Goal: Transaction & Acquisition: Purchase product/service

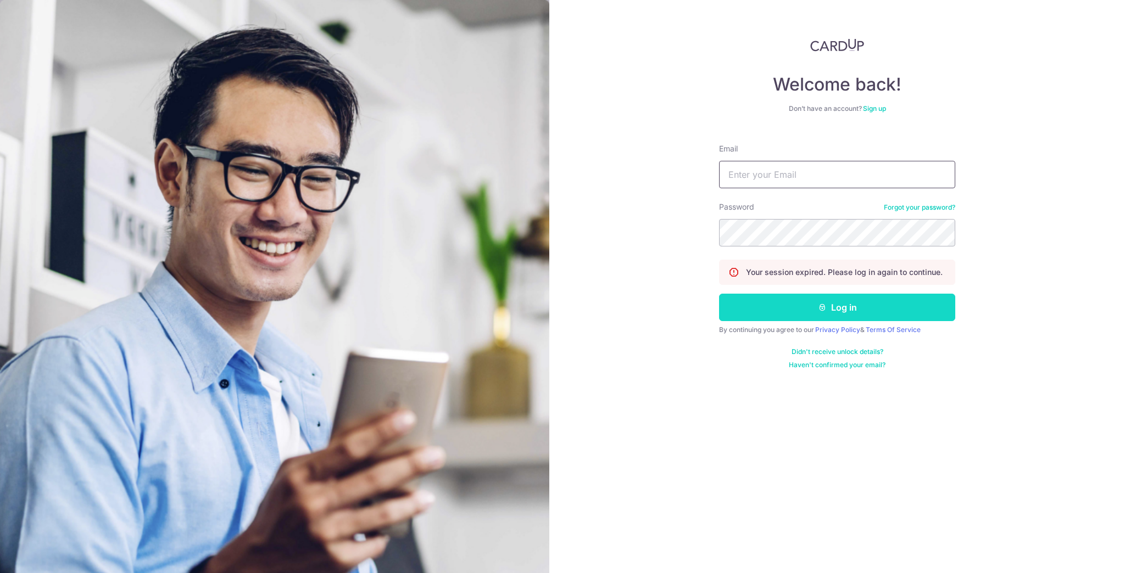
type input "joshuamoro@gmail.com"
click at [835, 300] on button "Log in" at bounding box center [837, 307] width 236 height 27
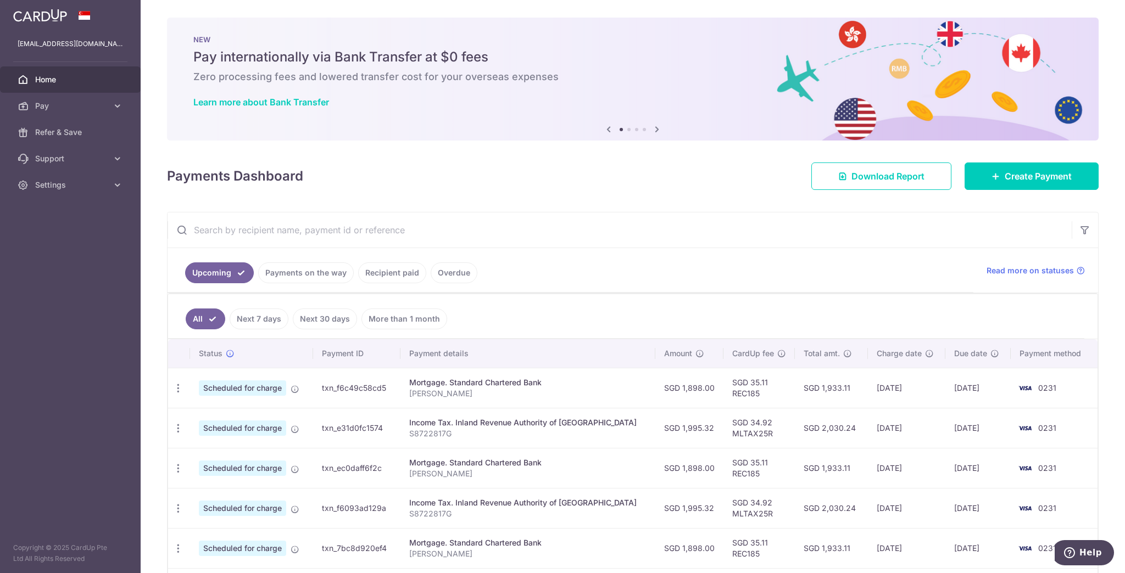
click at [318, 276] on link "Payments on the way" at bounding box center [306, 272] width 96 height 21
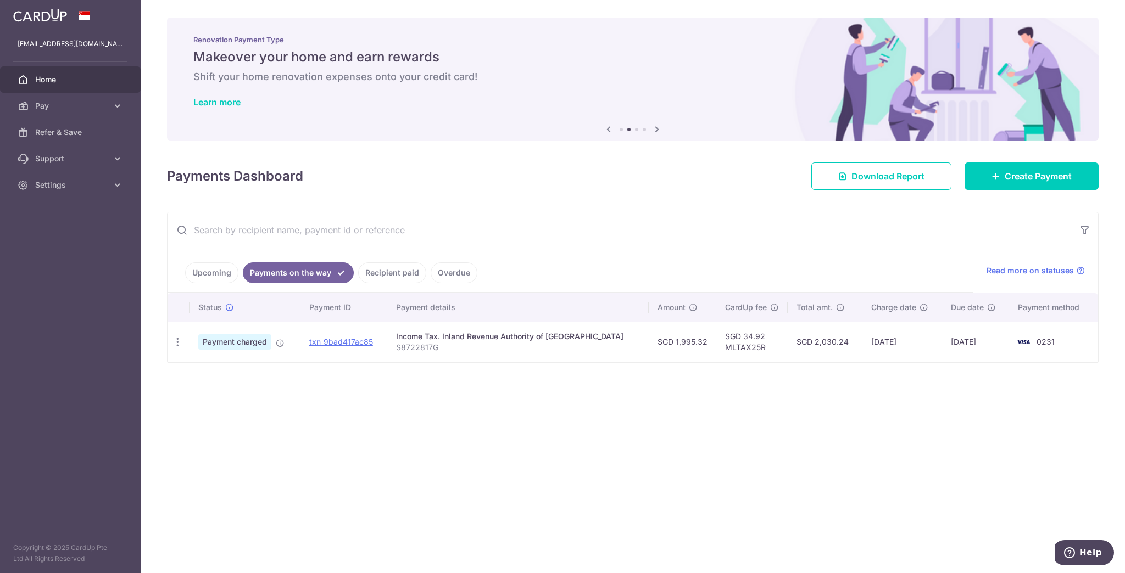
click at [380, 272] on link "Recipient paid" at bounding box center [392, 272] width 68 height 21
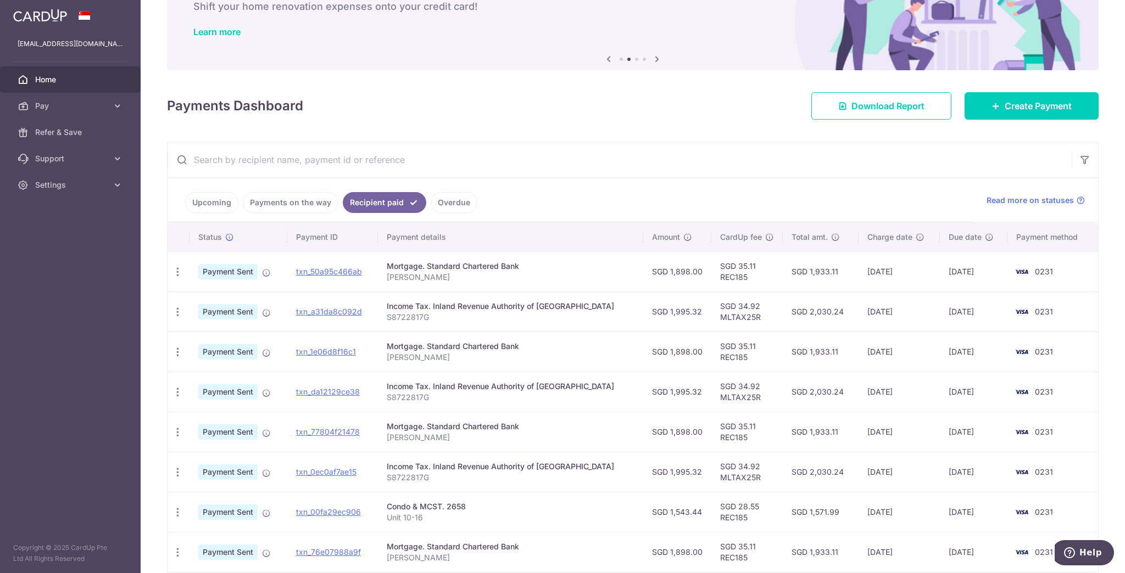
scroll to position [88, 0]
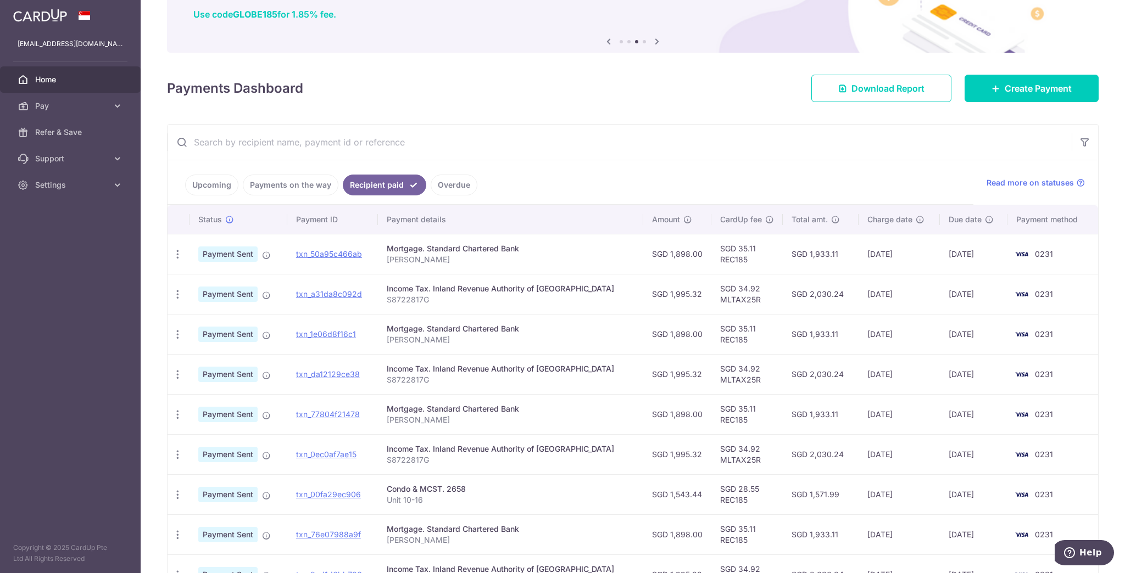
click at [307, 186] on link "Payments on the way" at bounding box center [291, 185] width 96 height 21
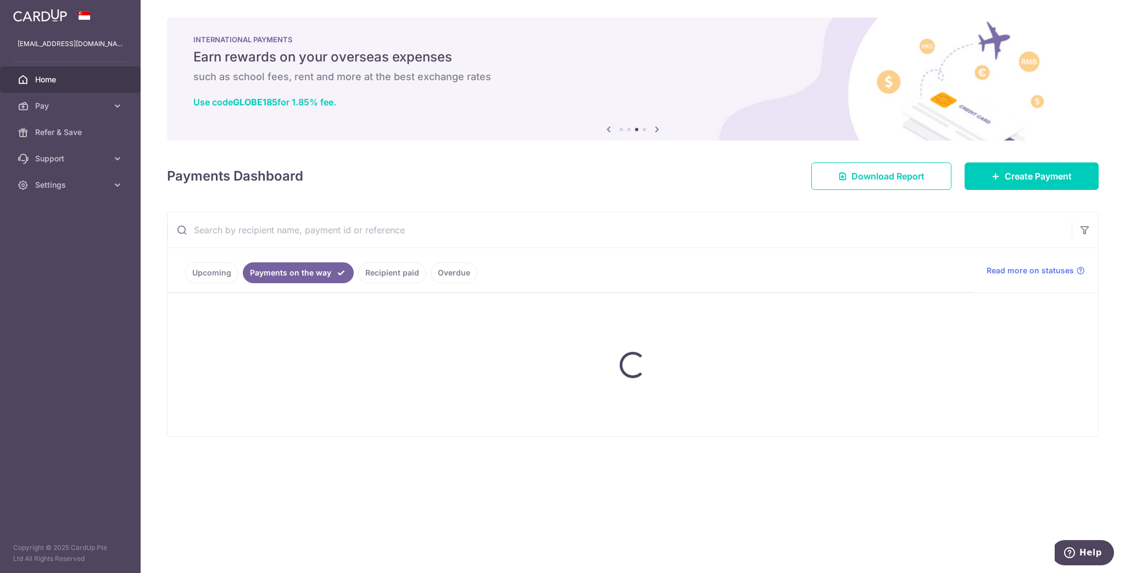
scroll to position [0, 0]
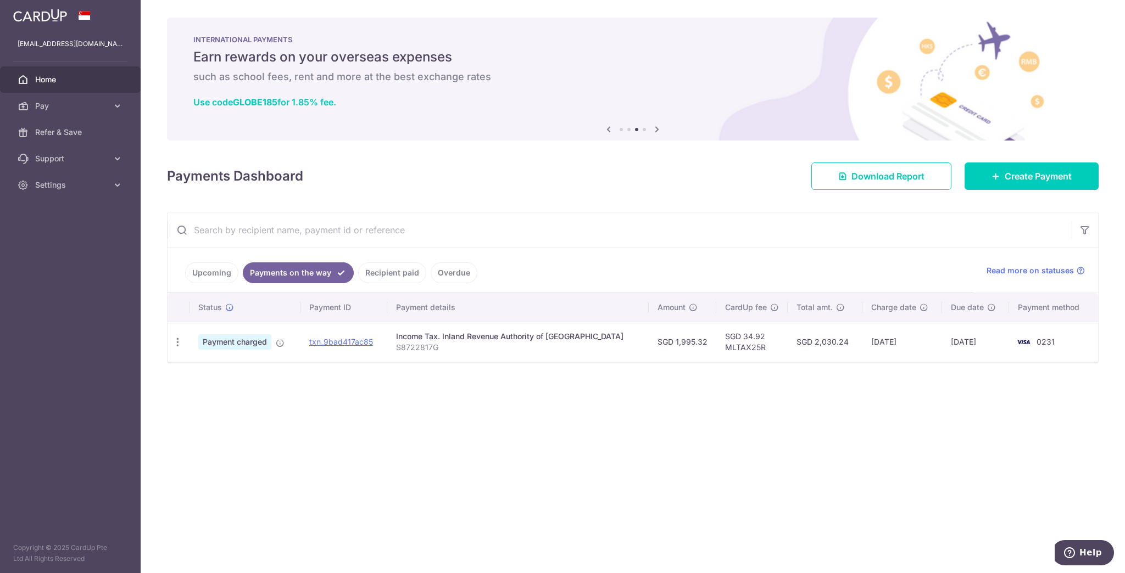
click at [198, 189] on div "Payments Dashboard Download Report Create Payment" at bounding box center [632, 174] width 931 height 32
click at [207, 271] on link "Upcoming" at bounding box center [211, 272] width 53 height 21
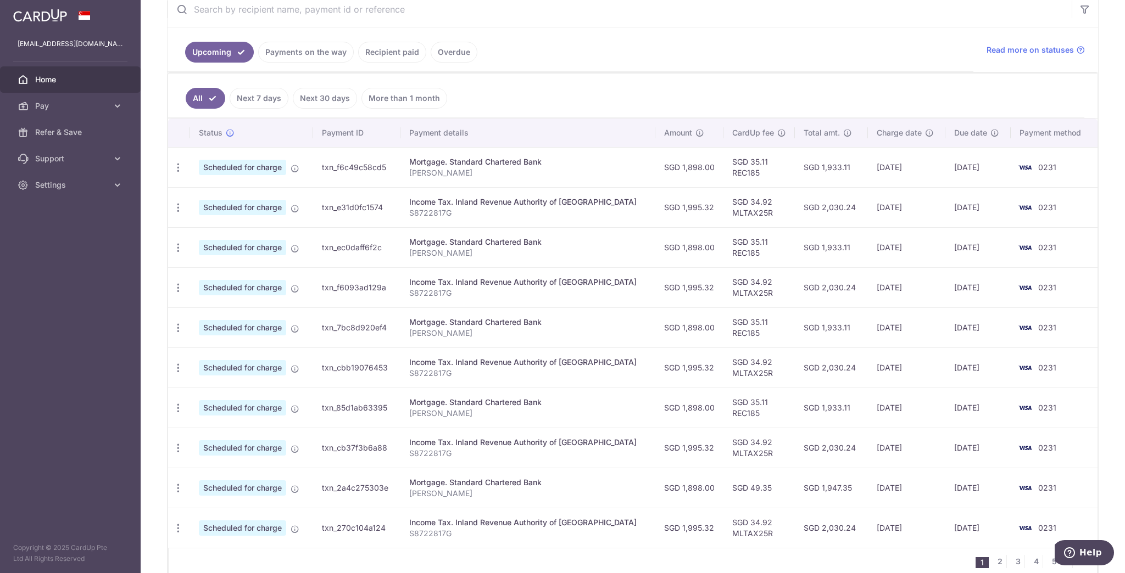
scroll to position [220, 0]
click at [993, 559] on link "2" at bounding box center [999, 562] width 13 height 13
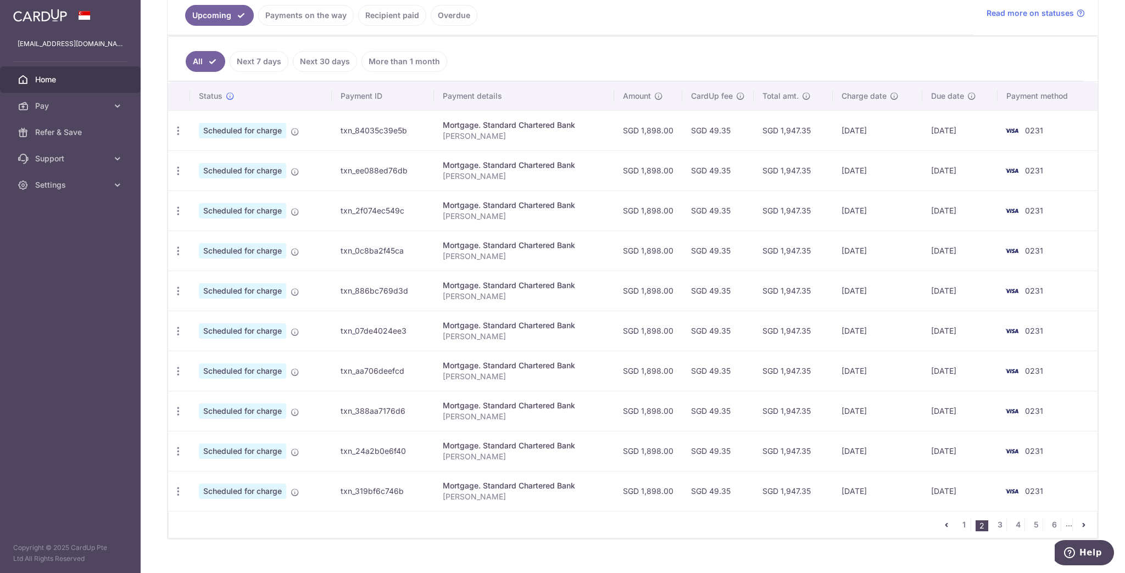
scroll to position [272, 0]
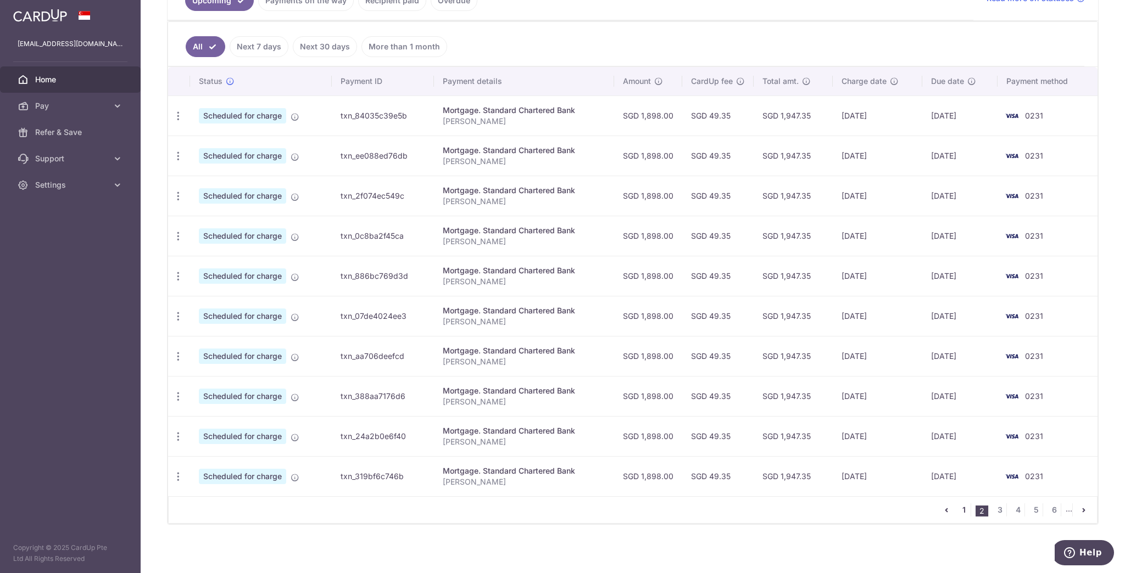
click at [960, 505] on link "1" at bounding box center [963, 509] width 13 height 13
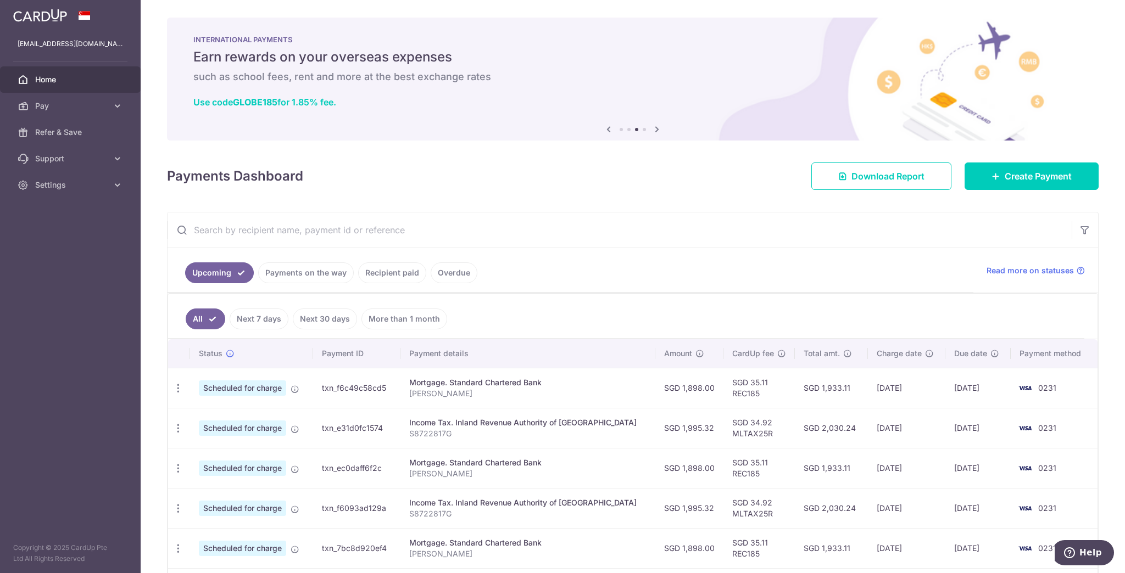
click at [391, 275] on link "Recipient paid" at bounding box center [392, 272] width 68 height 21
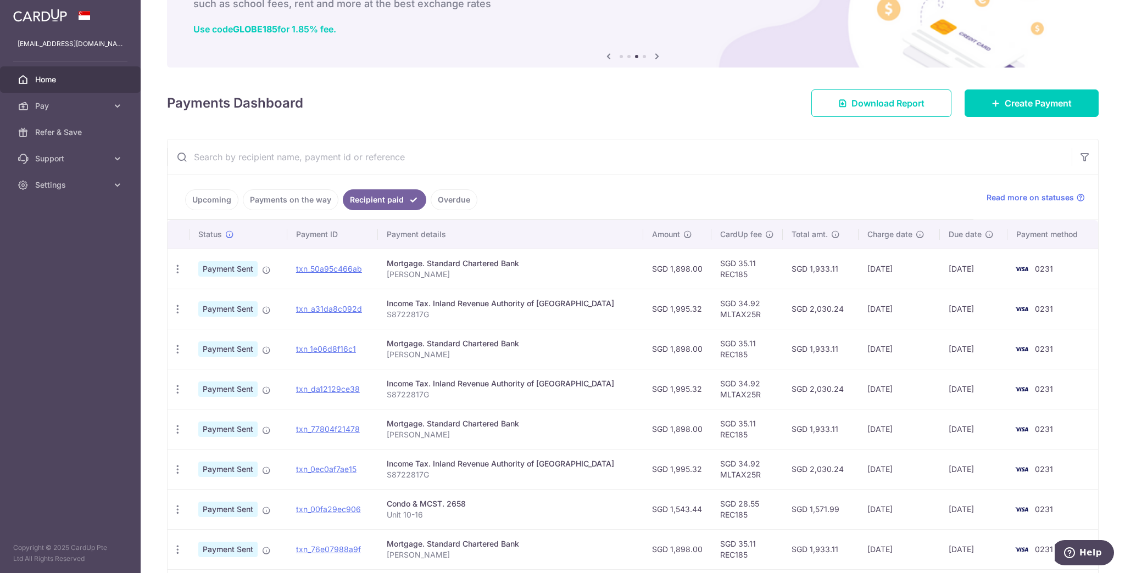
scroll to position [88, 0]
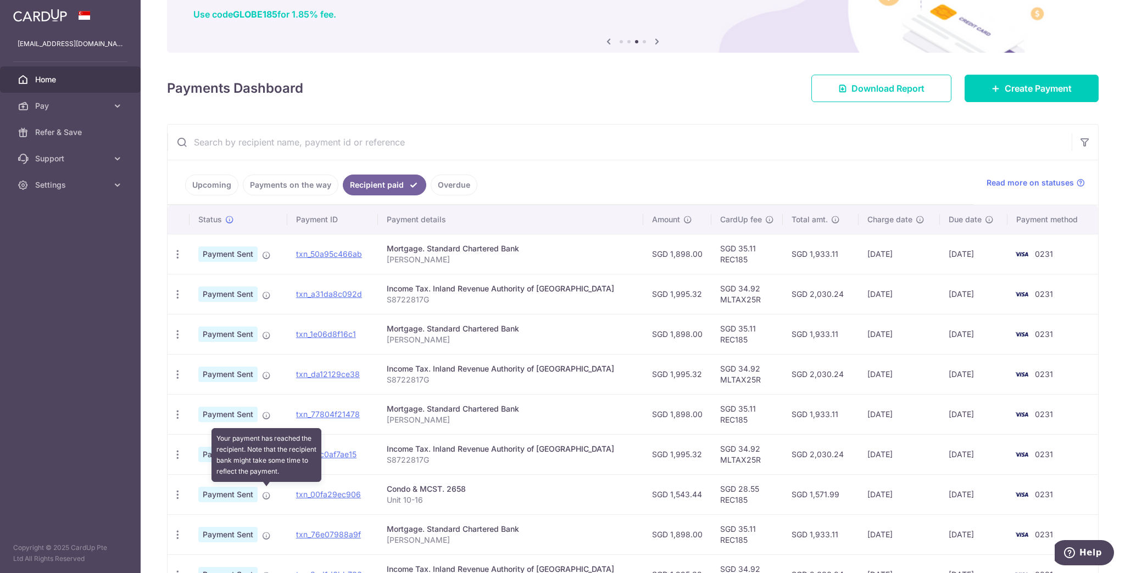
click at [266, 495] on icon at bounding box center [266, 495] width 9 height 9
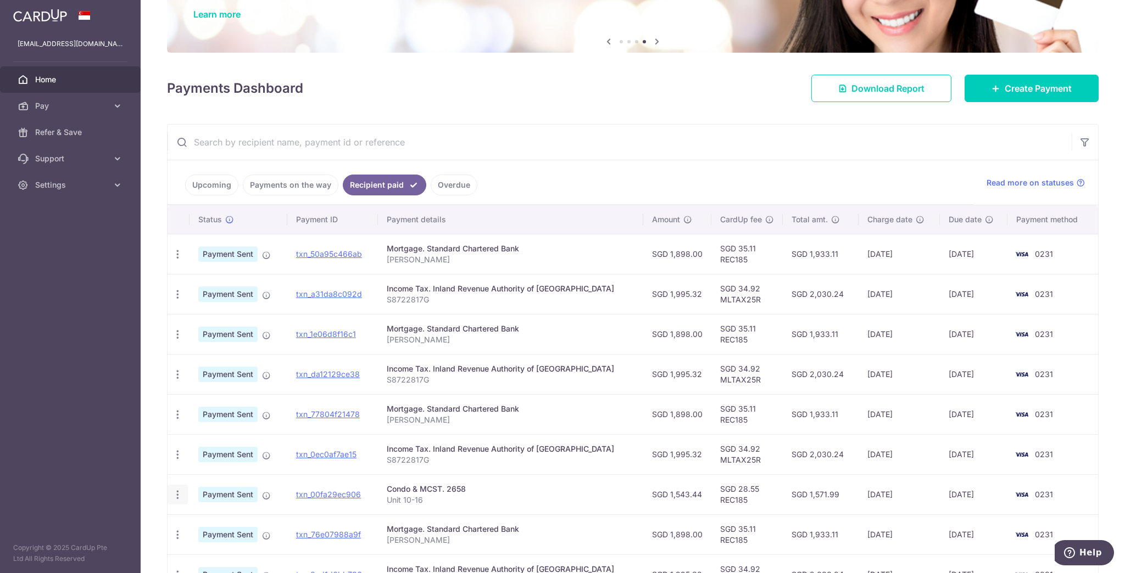
click at [175, 494] on icon "button" at bounding box center [178, 495] width 12 height 12
click at [219, 493] on span "Payment Sent" at bounding box center [227, 494] width 59 height 15
click at [294, 181] on link "Payments on the way" at bounding box center [291, 185] width 96 height 21
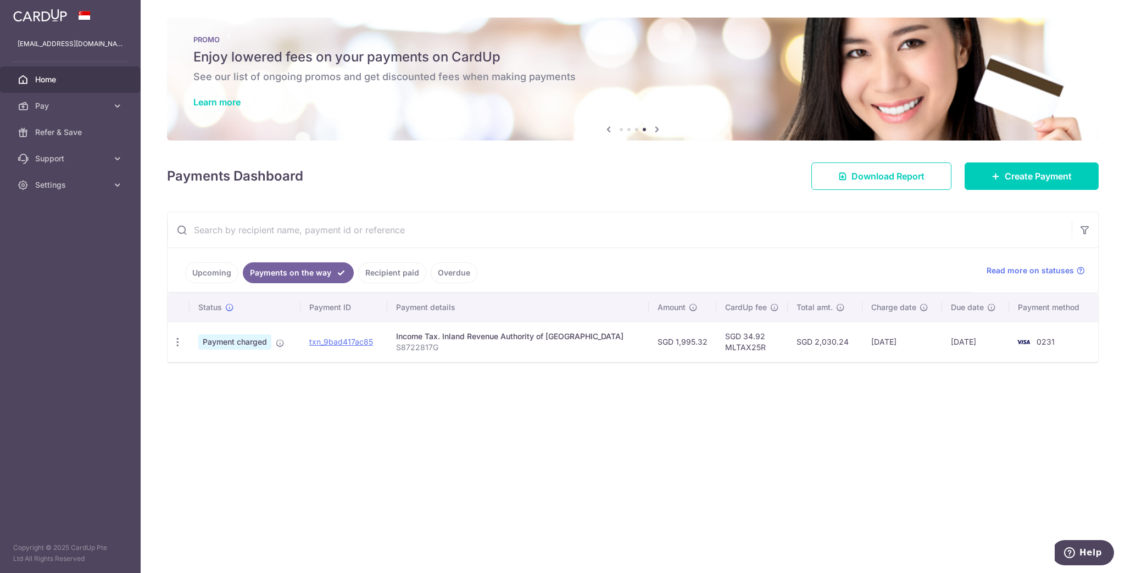
click at [209, 272] on link "Upcoming" at bounding box center [211, 272] width 53 height 21
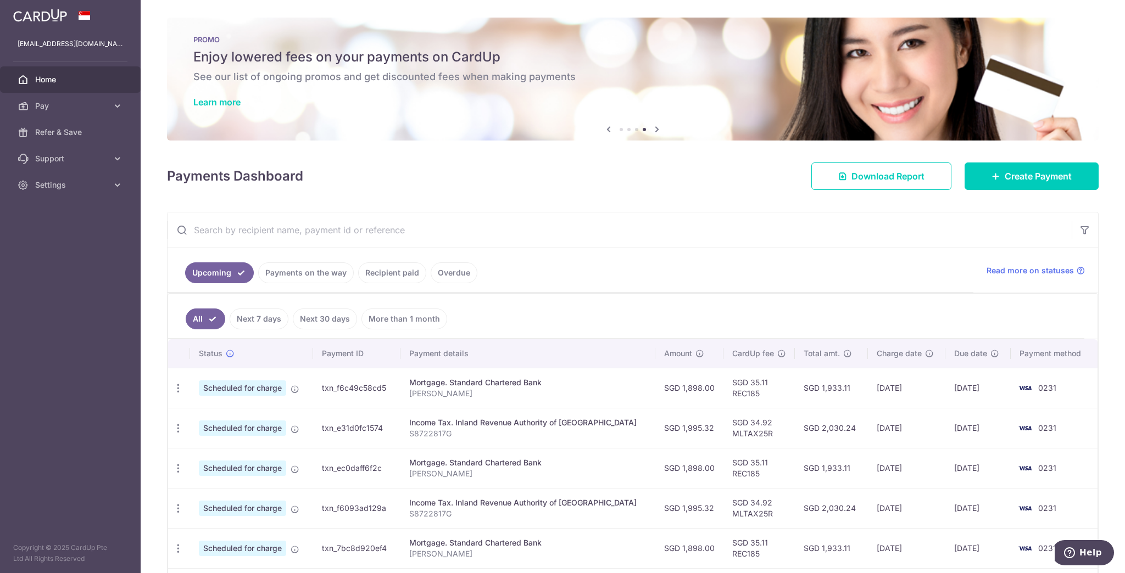
click at [339, 232] on input "text" at bounding box center [619, 229] width 904 height 35
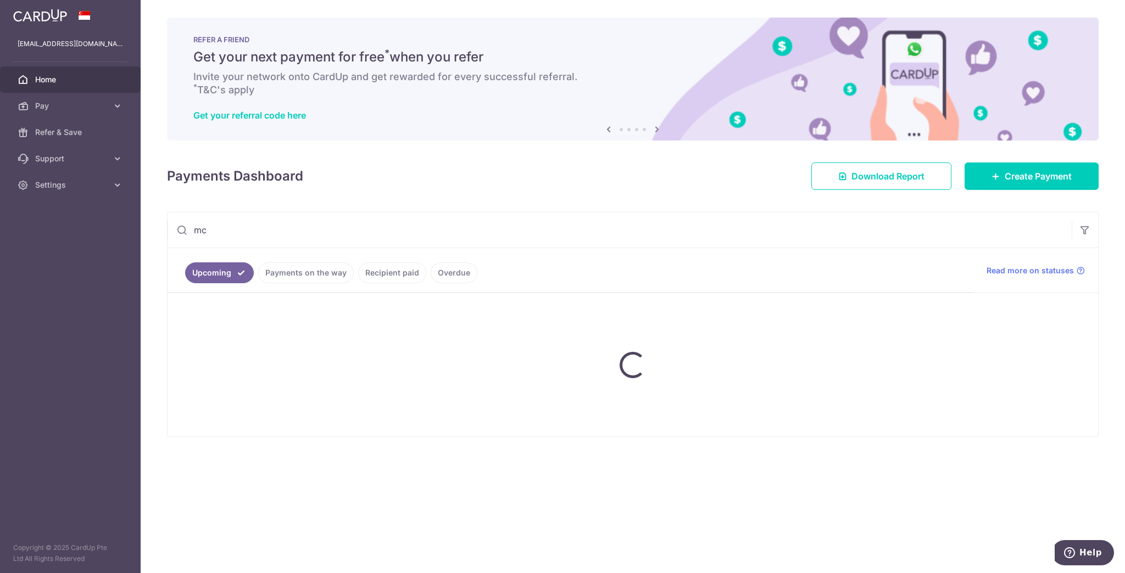
type input "m"
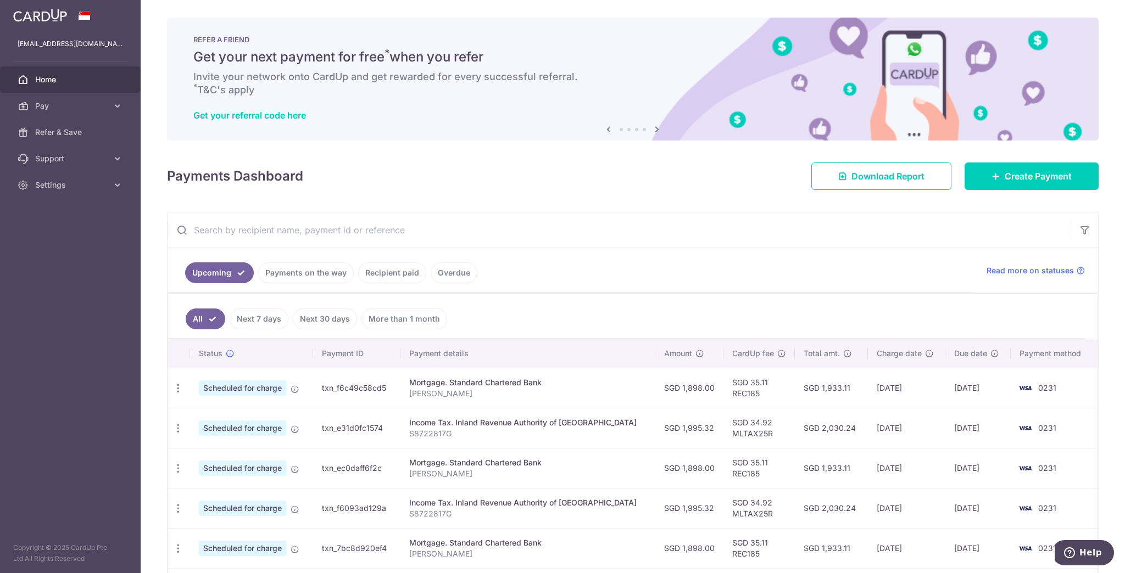
click at [402, 268] on link "Recipient paid" at bounding box center [392, 272] width 68 height 21
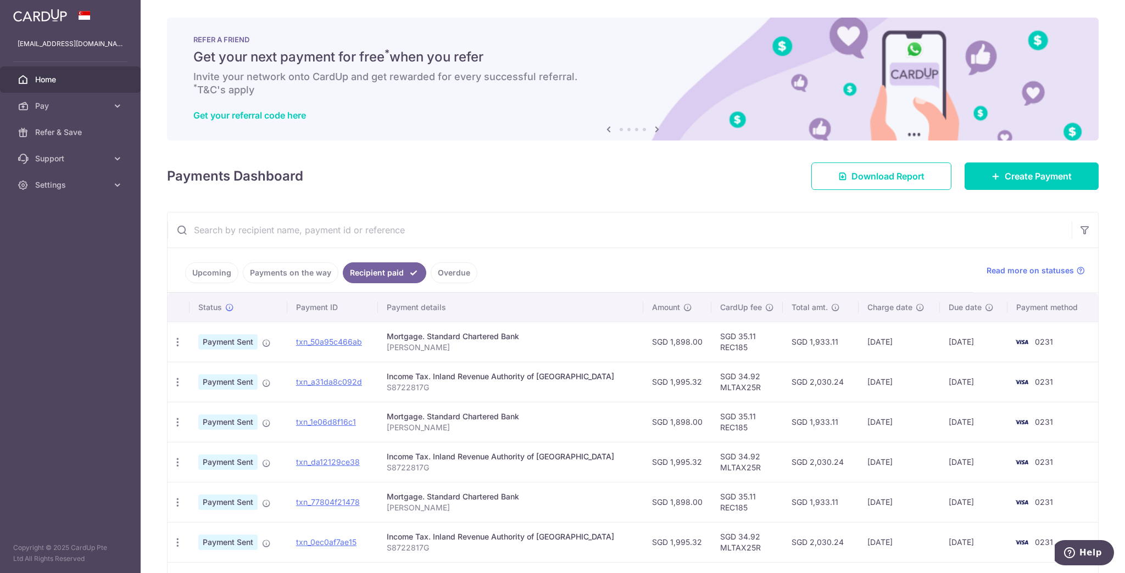
click at [329, 234] on input "text" at bounding box center [619, 229] width 904 height 35
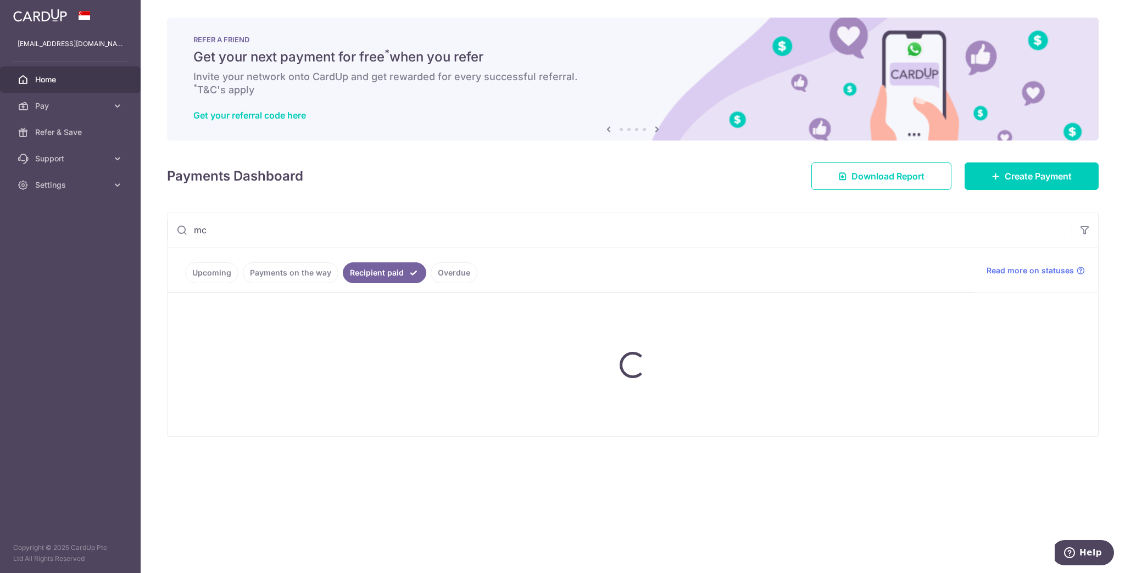
type input "m"
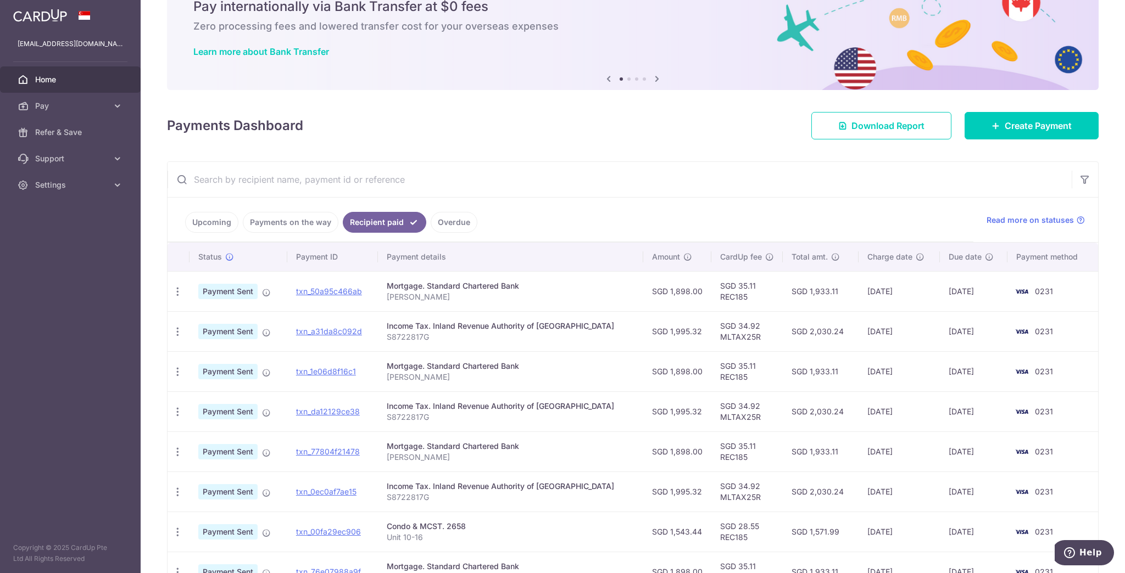
scroll to position [44, 0]
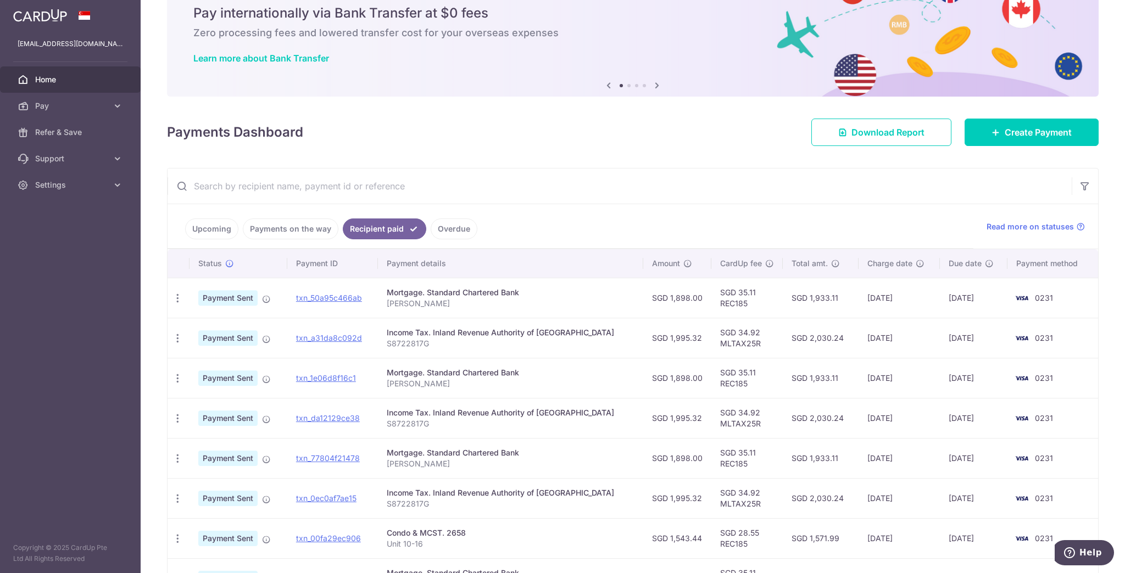
click at [294, 189] on input "text" at bounding box center [619, 186] width 904 height 35
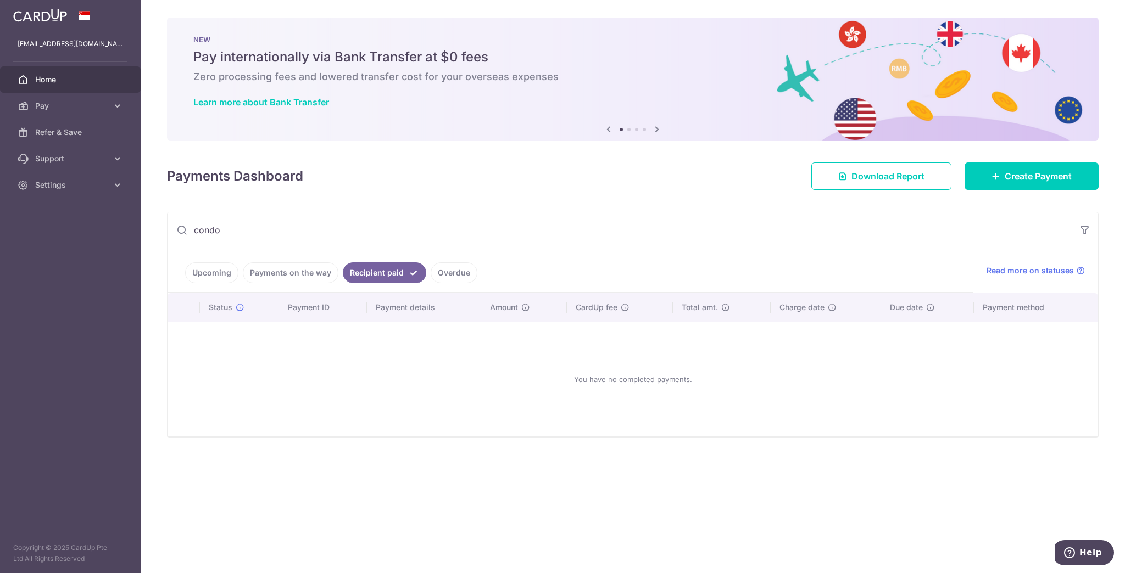
type input "condo"
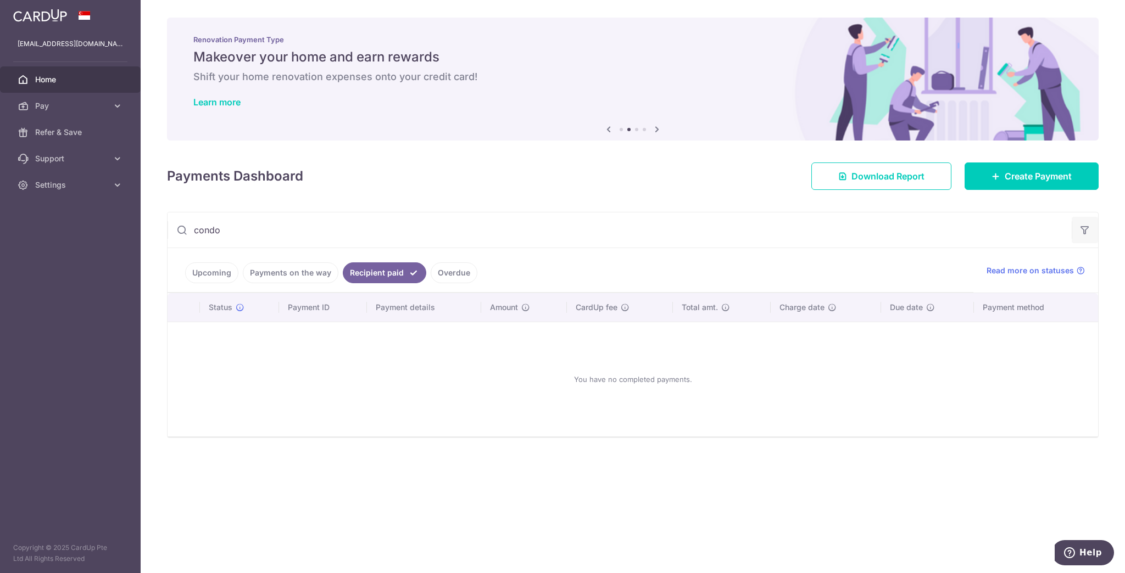
click at [1085, 230] on icon "button" at bounding box center [1084, 230] width 11 height 11
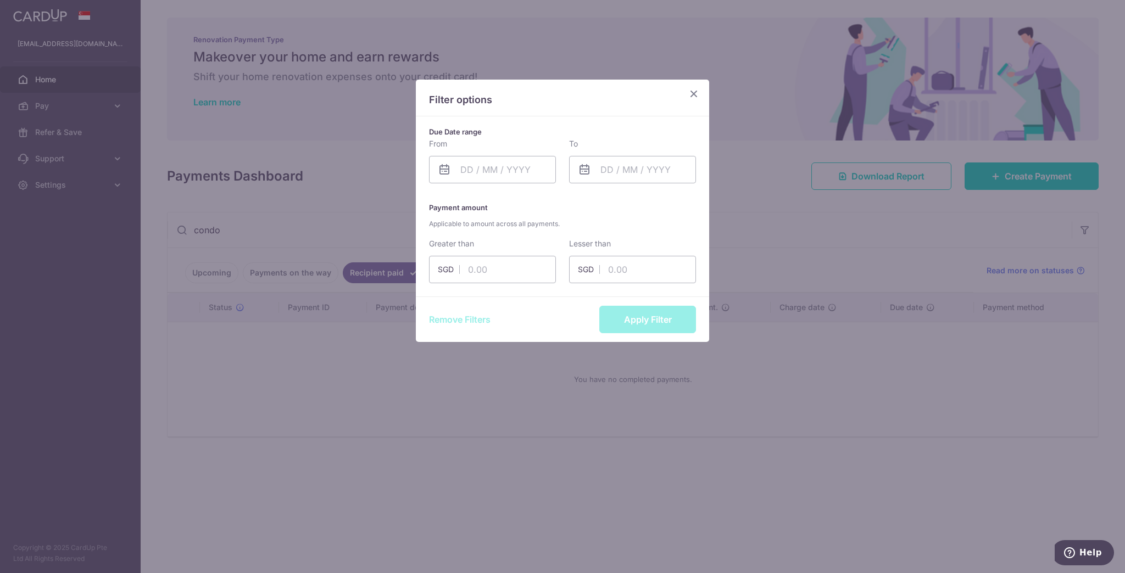
click at [440, 169] on icon at bounding box center [444, 169] width 13 height 13
click at [459, 169] on input "text" at bounding box center [492, 169] width 127 height 27
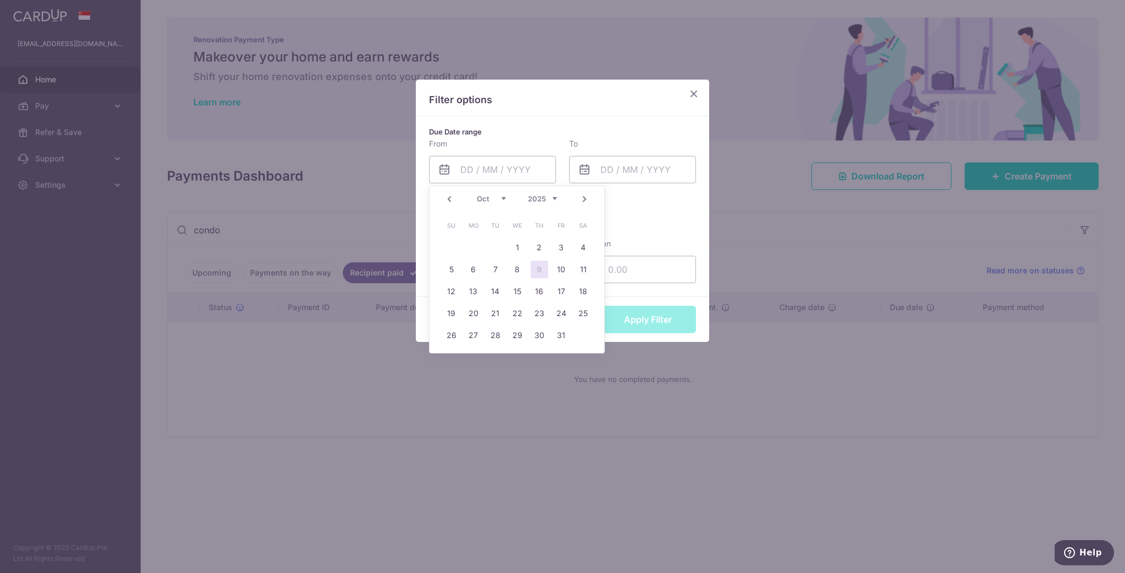
click at [490, 199] on select "Jan Feb Mar Apr May Jun Jul Aug Sep Oct Nov Dec" at bounding box center [491, 198] width 29 height 9
click at [597, 176] on input "text" at bounding box center [632, 169] width 127 height 27
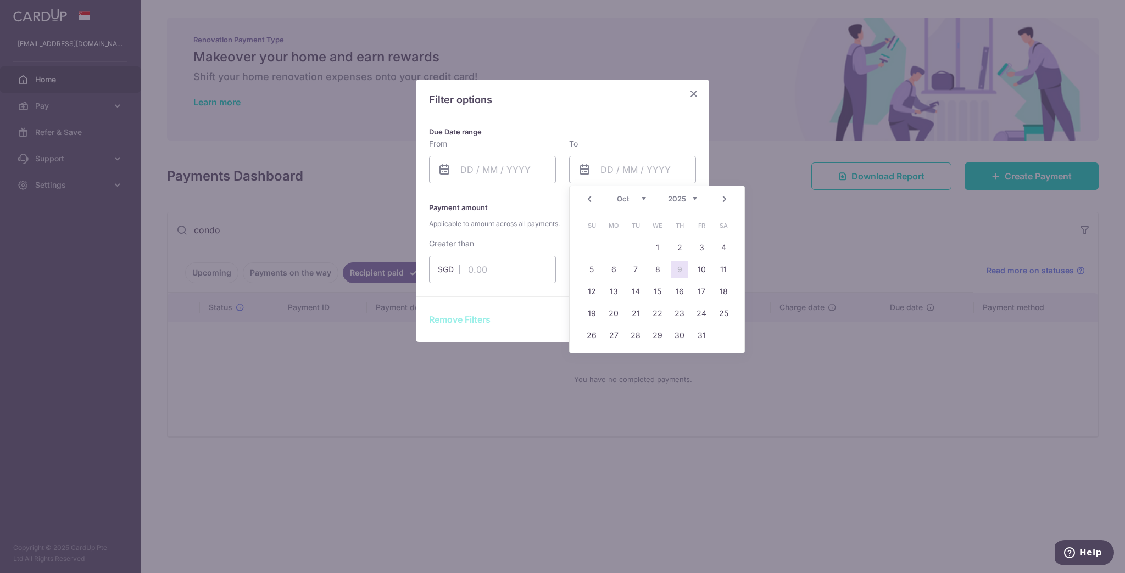
click at [700, 336] on link "31" at bounding box center [701, 336] width 18 height 18
type input "31/10/2025"
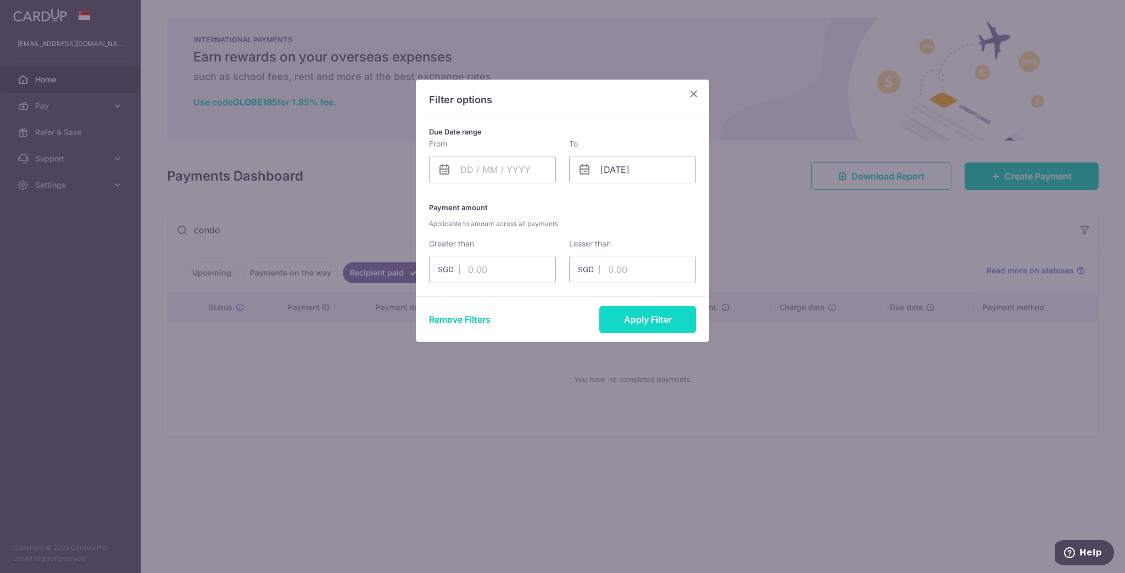
click at [661, 319] on button "Apply Filter" at bounding box center [647, 319] width 97 height 27
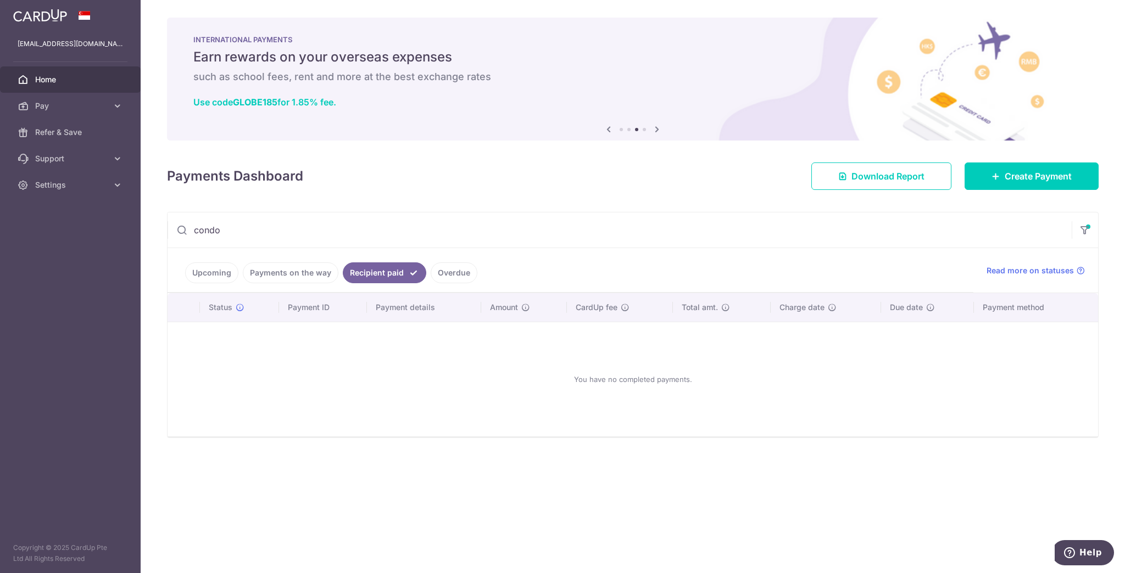
click at [442, 231] on input "condo" at bounding box center [619, 229] width 904 height 35
drag, startPoint x: 430, startPoint y: 232, endPoint x: 186, endPoint y: 236, distance: 244.4
click at [186, 236] on input "condo" at bounding box center [619, 229] width 904 height 35
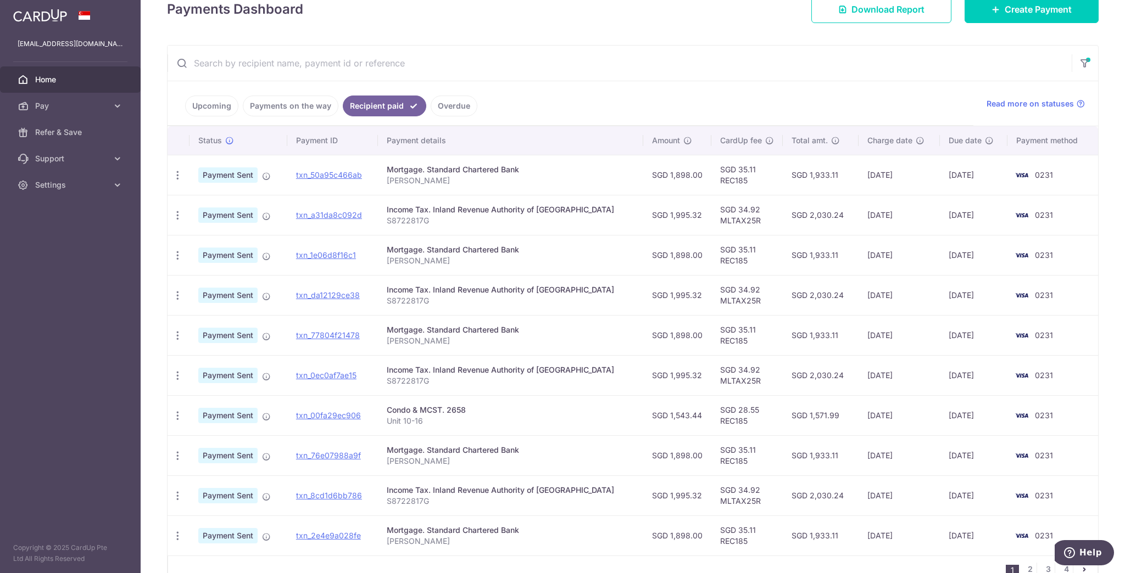
scroll to position [176, 0]
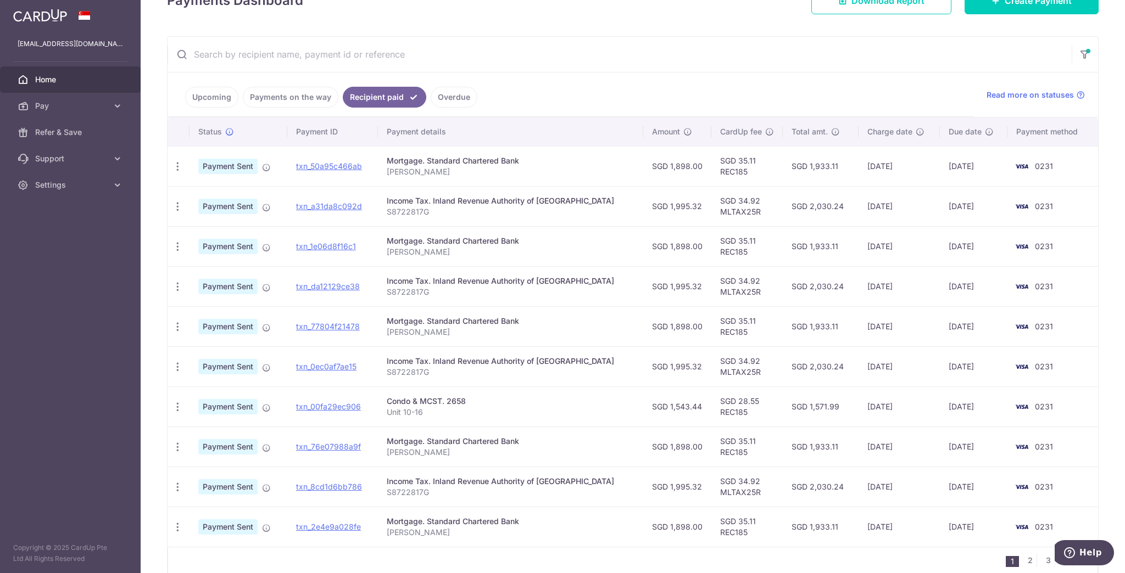
click at [281, 101] on link "Payments on the way" at bounding box center [291, 97] width 96 height 21
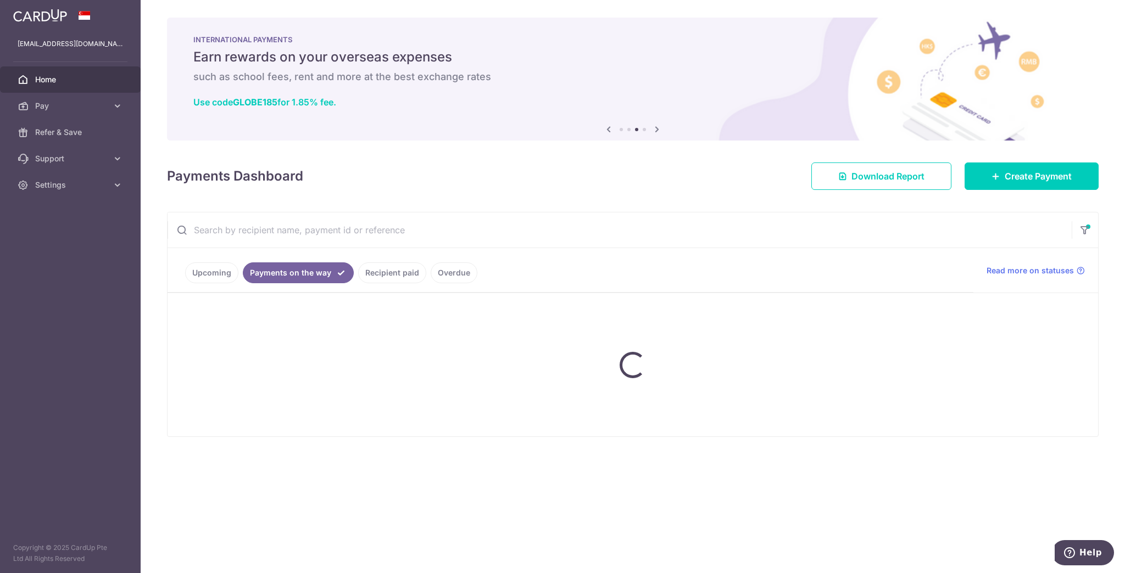
scroll to position [0, 0]
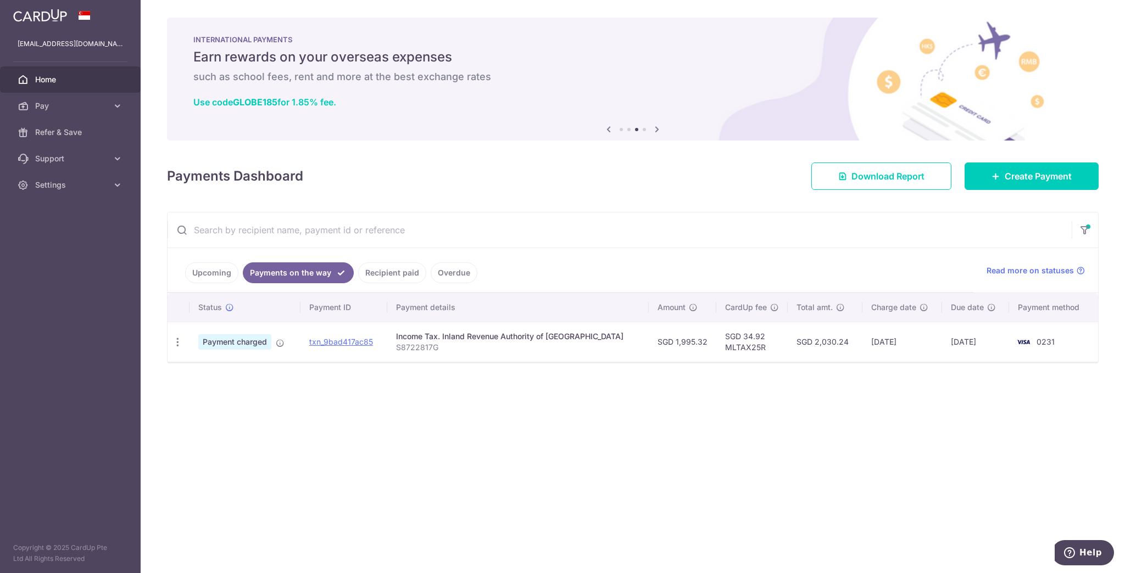
click at [384, 271] on link "Recipient paid" at bounding box center [392, 272] width 68 height 21
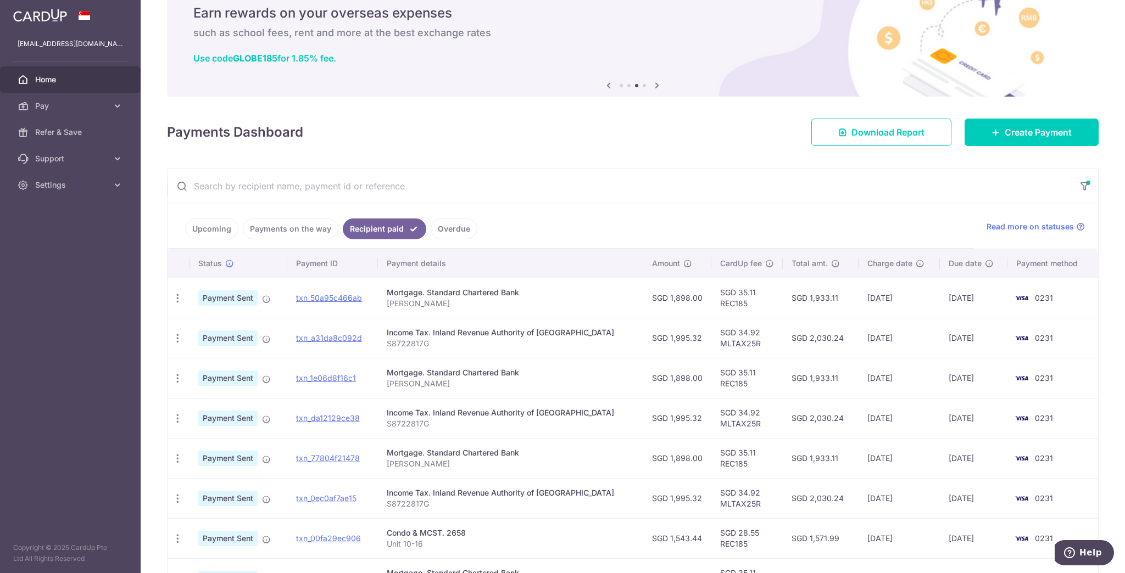
scroll to position [88, 0]
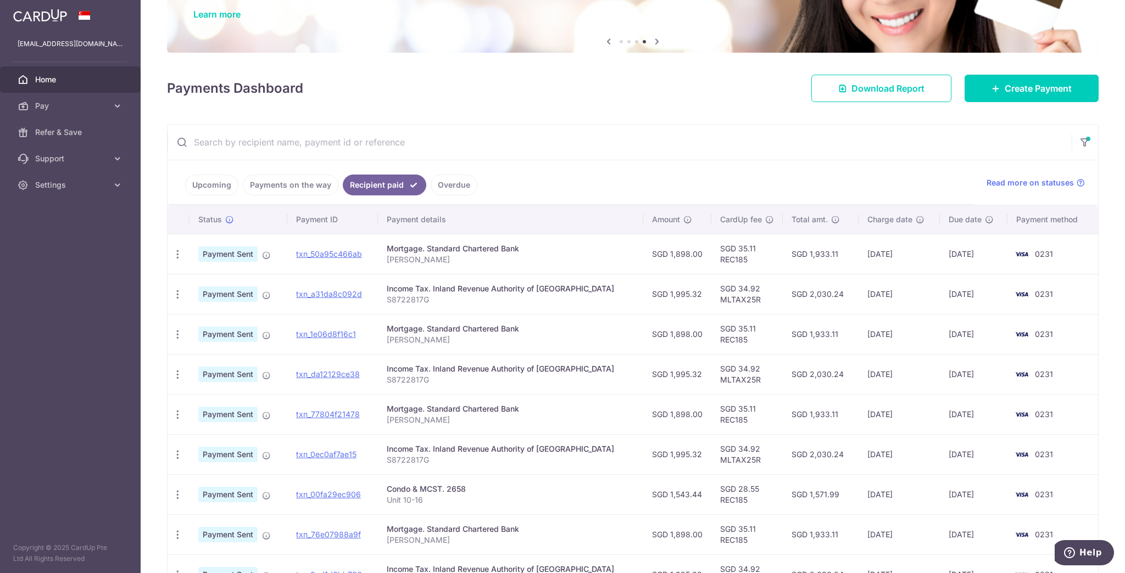
click at [209, 188] on link "Upcoming" at bounding box center [211, 185] width 53 height 21
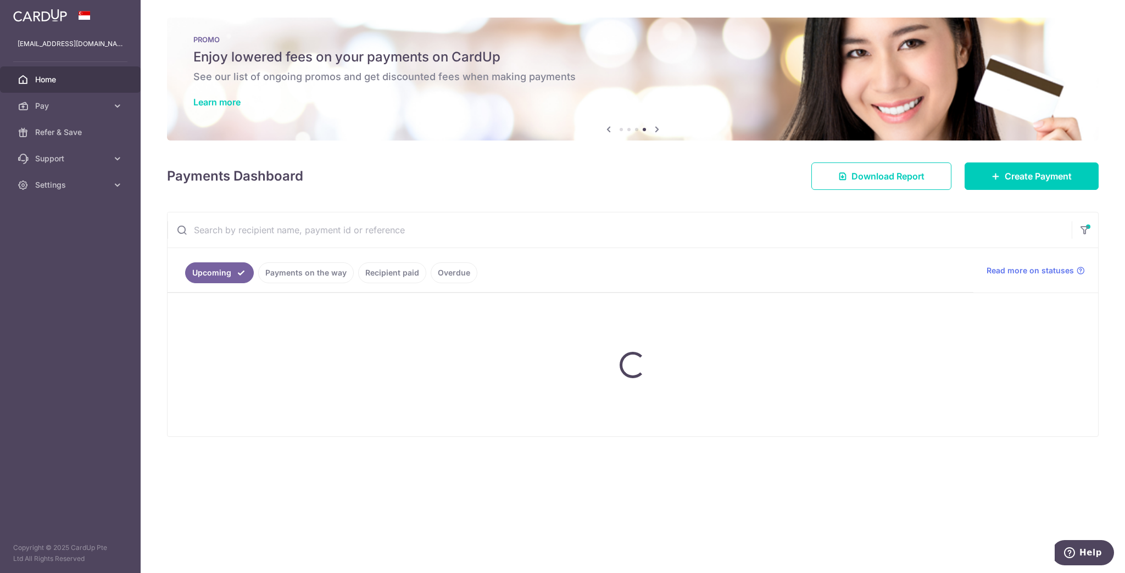
scroll to position [0, 0]
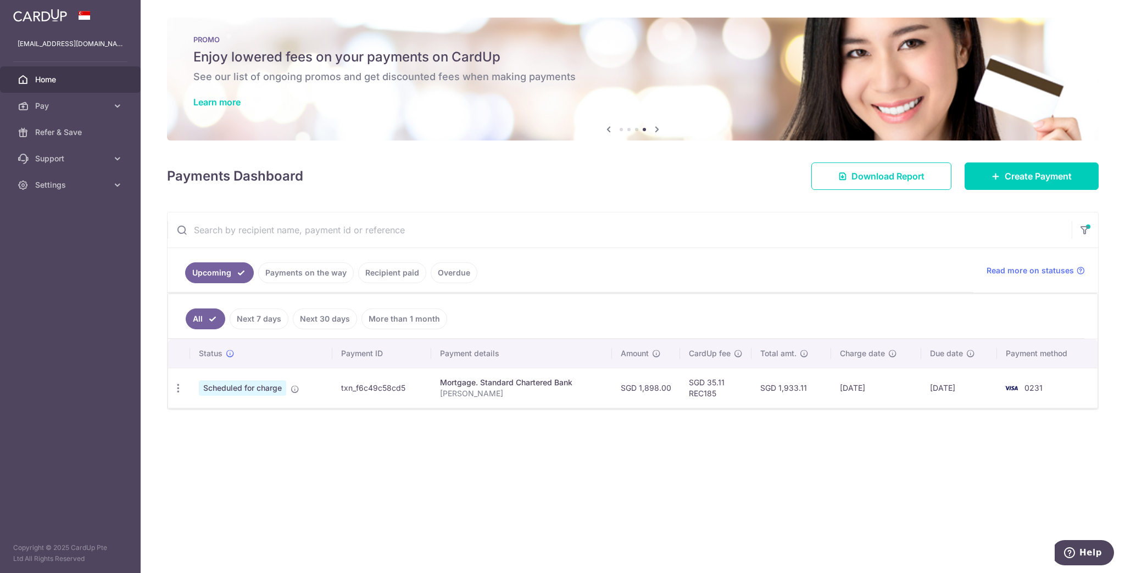
click at [389, 319] on link "More than 1 month" at bounding box center [404, 319] width 86 height 21
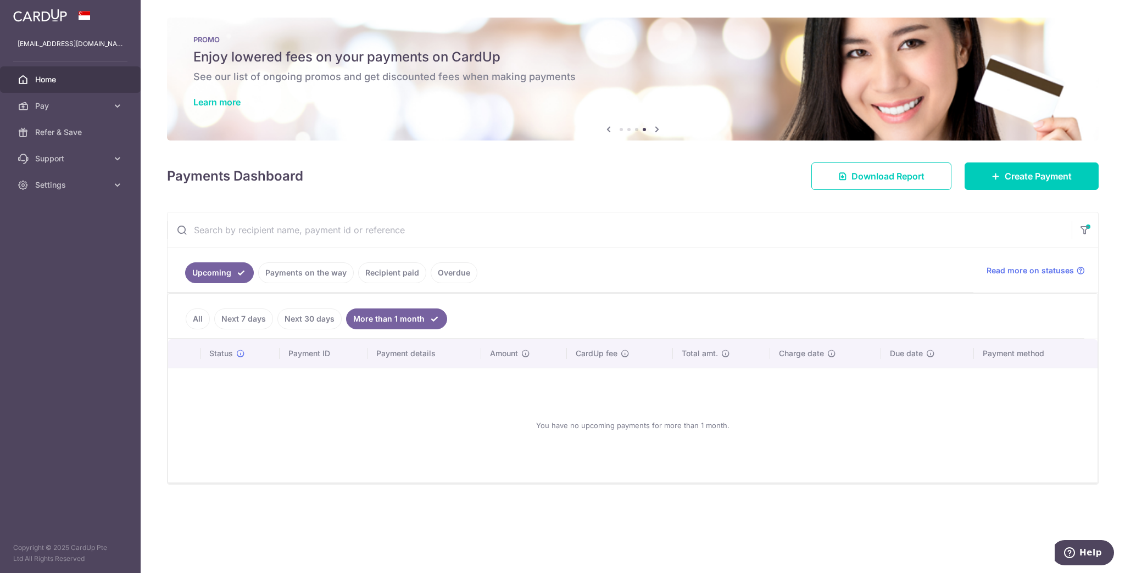
click at [315, 318] on link "Next 30 days" at bounding box center [309, 319] width 64 height 21
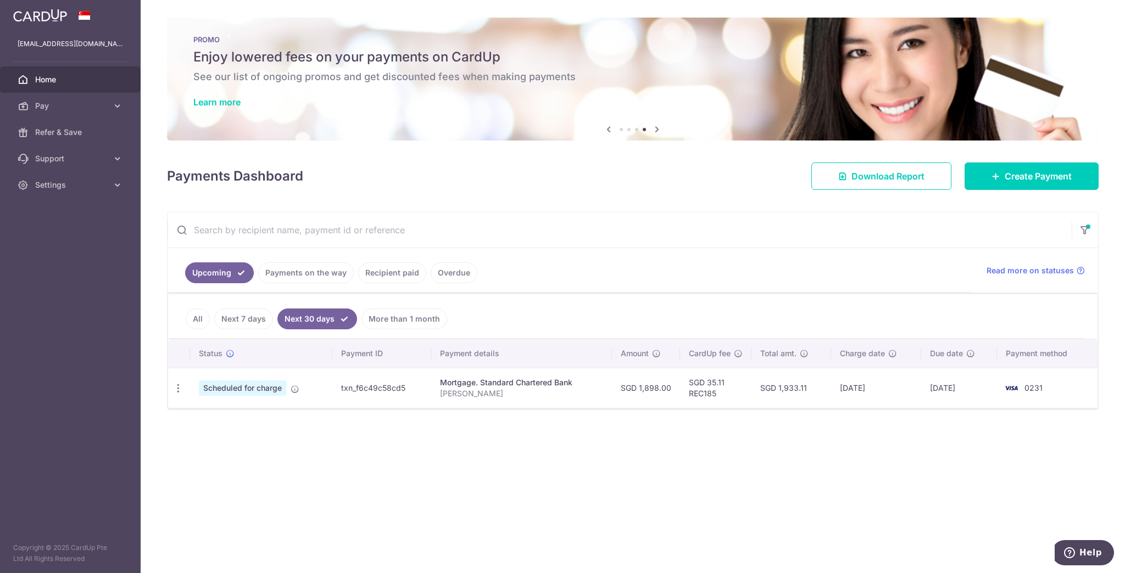
click at [248, 318] on link "Next 7 days" at bounding box center [243, 319] width 59 height 21
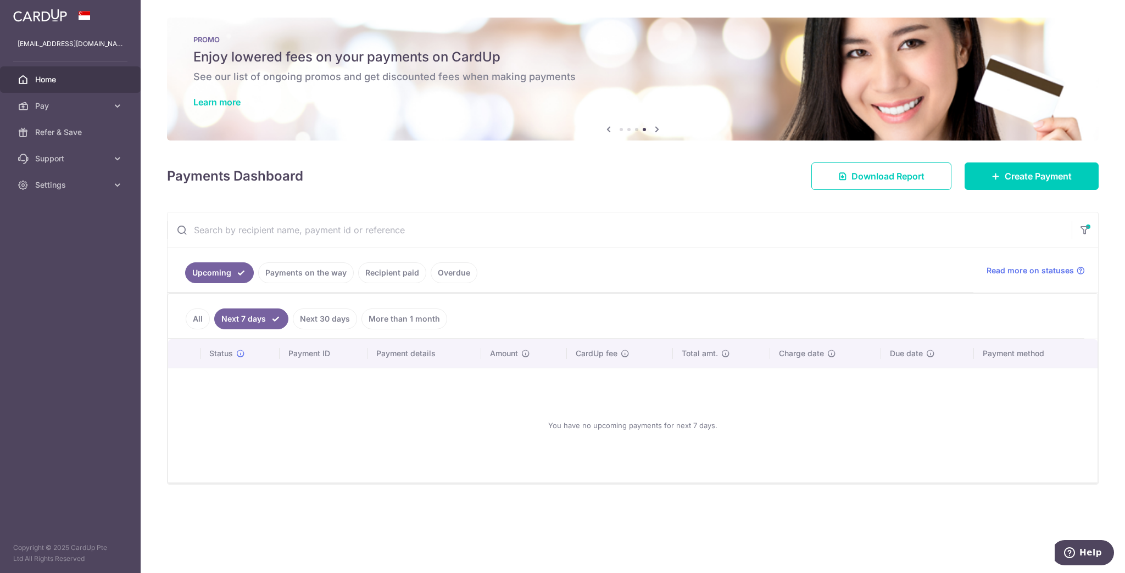
click at [195, 318] on link "All" at bounding box center [198, 319] width 24 height 21
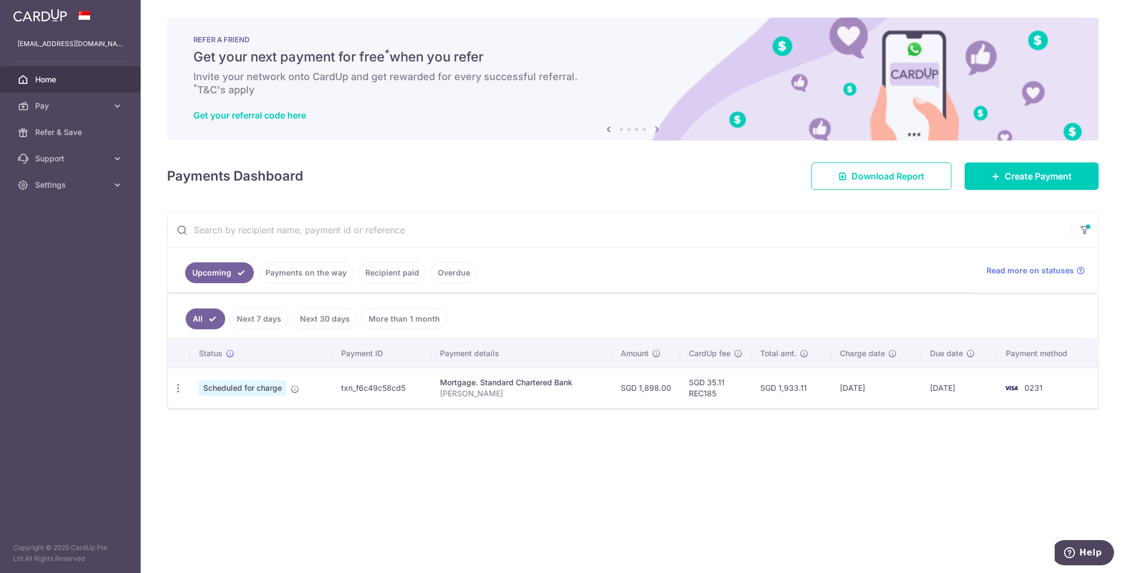
click at [52, 77] on span "Home" at bounding box center [71, 79] width 72 height 11
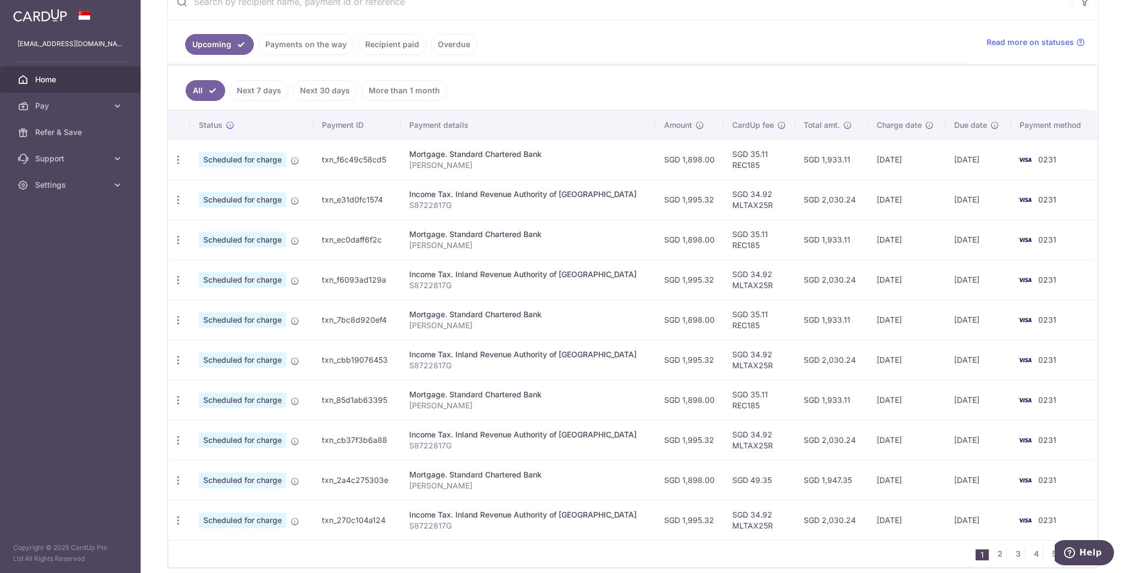
scroll to position [264, 0]
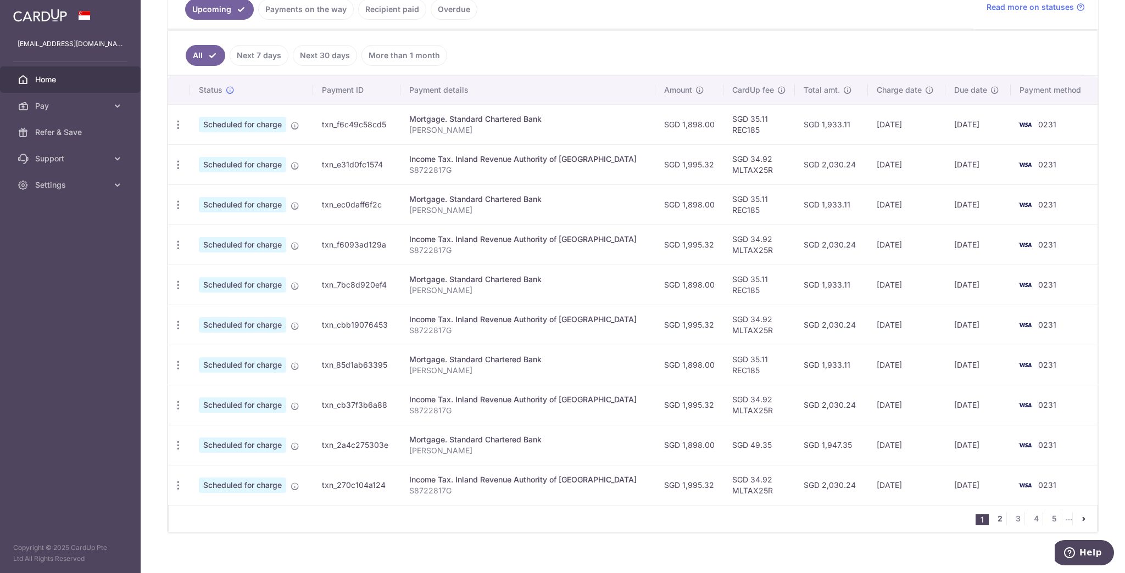
click at [997, 517] on link "2" at bounding box center [999, 518] width 13 height 13
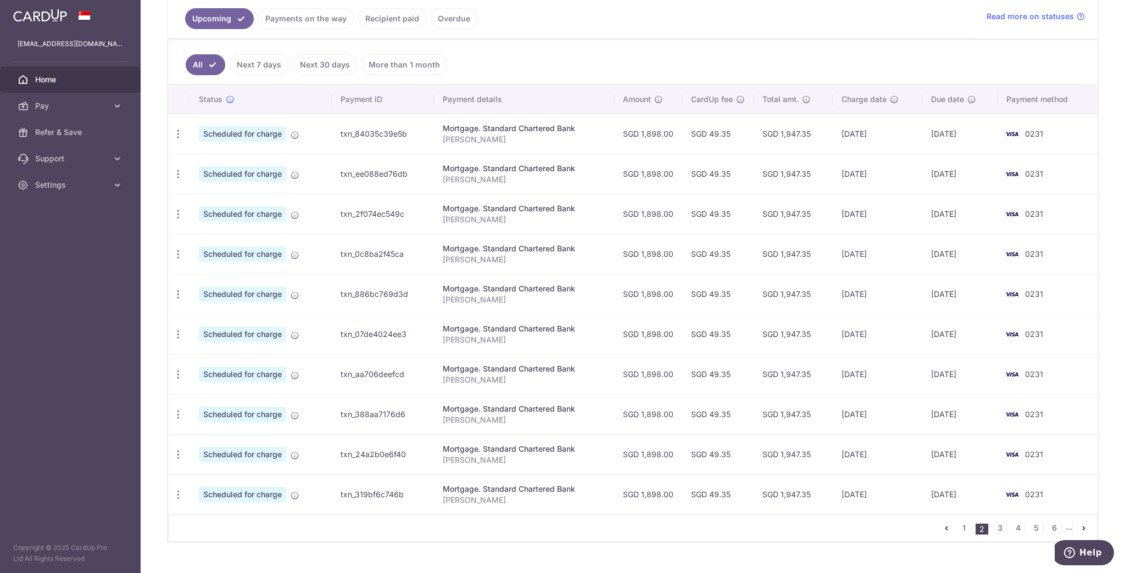
scroll to position [272, 0]
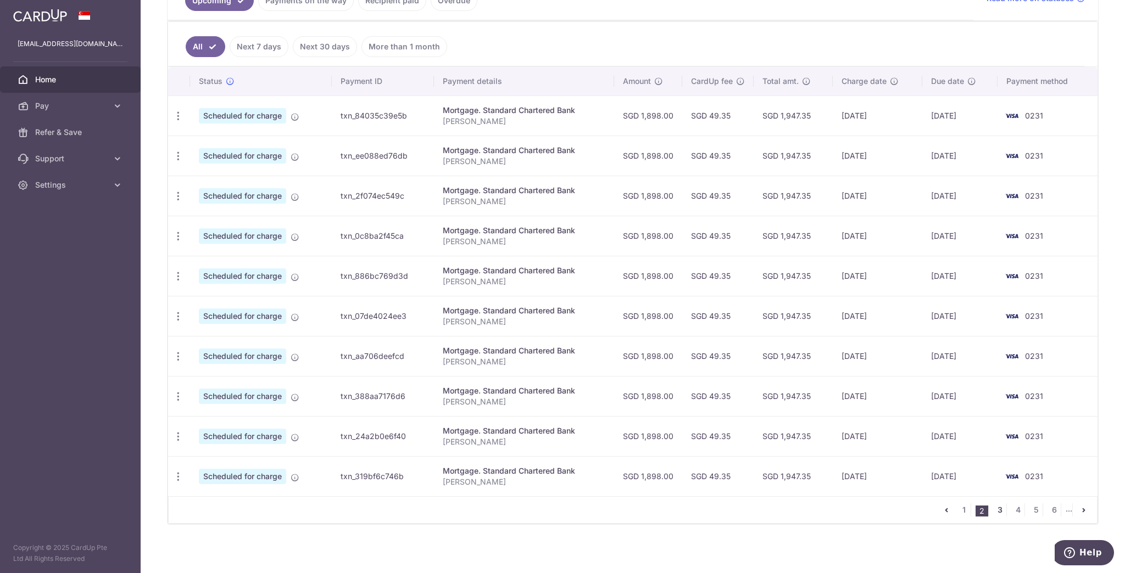
click at [998, 507] on link "3" at bounding box center [999, 509] width 13 height 13
click at [956, 506] on link "2" at bounding box center [956, 509] width 13 height 13
click at [961, 510] on link "1" at bounding box center [963, 509] width 13 height 13
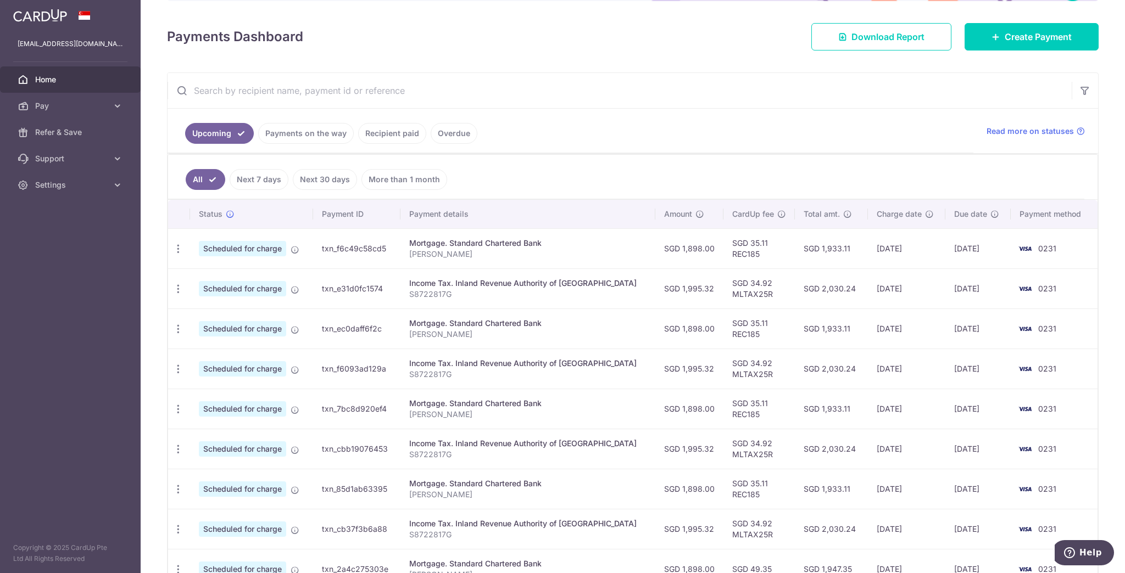
scroll to position [0, 0]
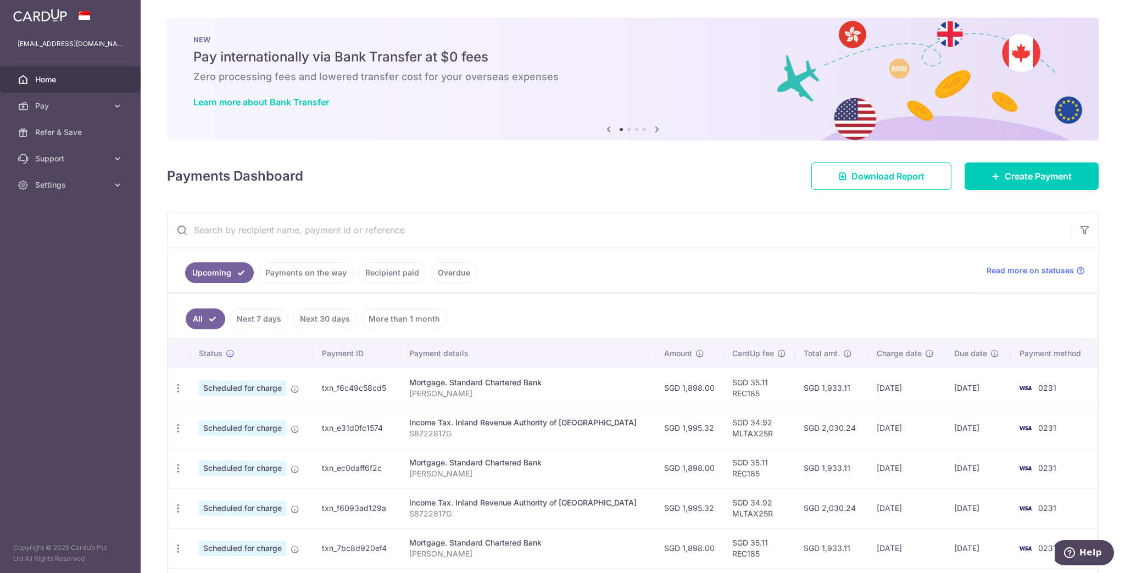
click at [307, 275] on link "Payments on the way" at bounding box center [306, 272] width 96 height 21
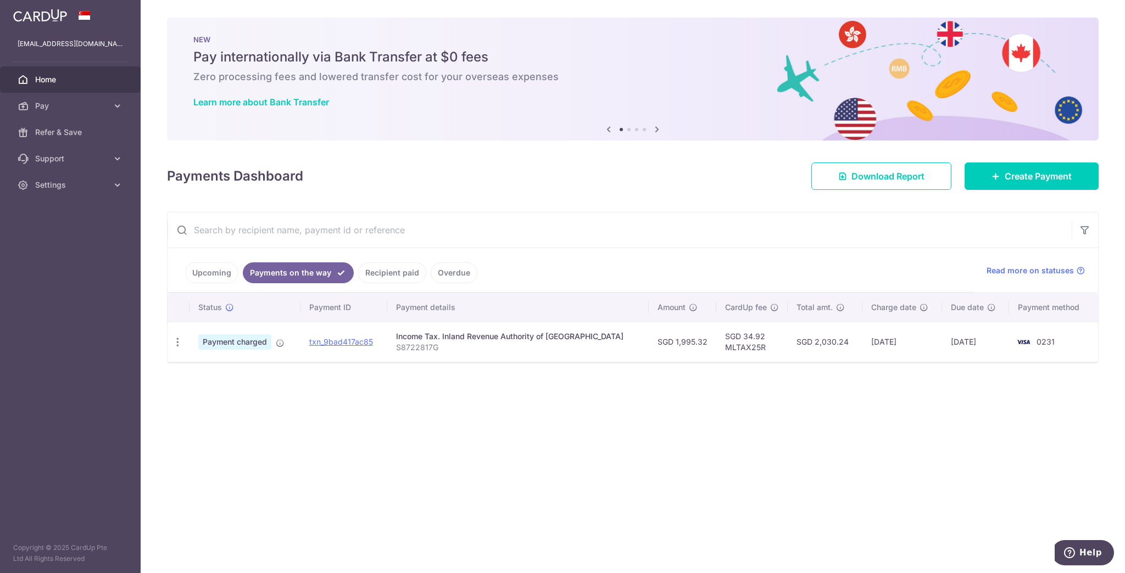
click at [376, 270] on link "Recipient paid" at bounding box center [392, 272] width 68 height 21
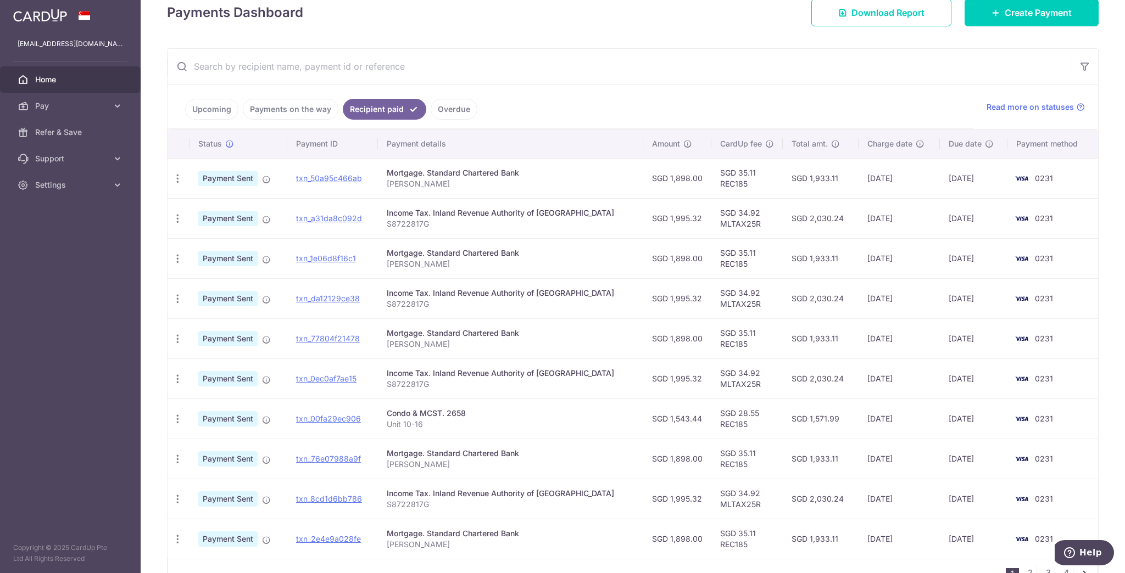
scroll to position [176, 0]
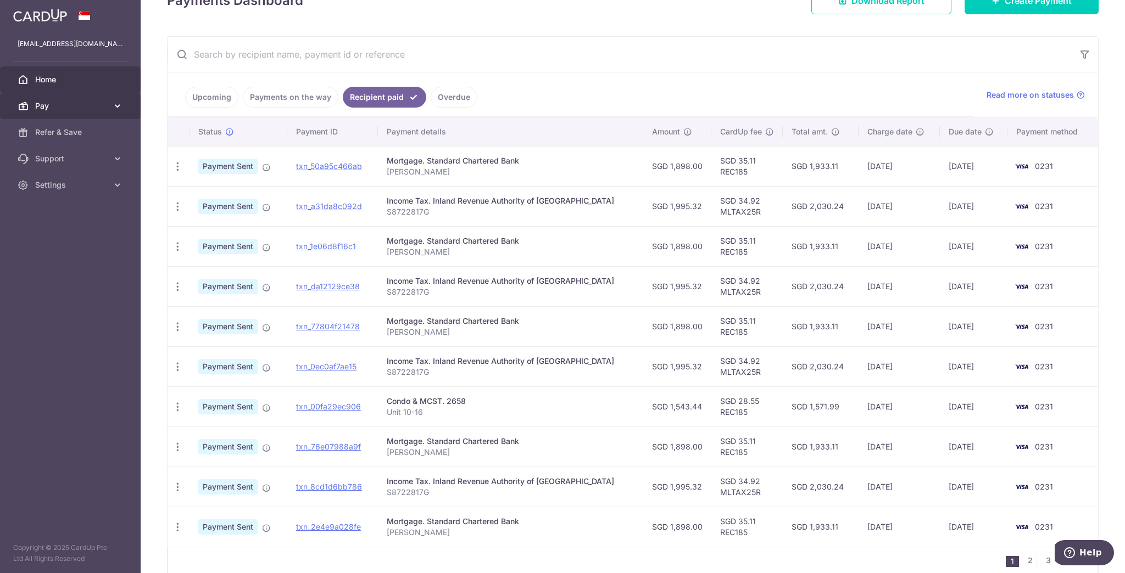
click at [83, 101] on span "Pay" at bounding box center [71, 105] width 72 height 11
click at [48, 130] on span "Payments" at bounding box center [71, 132] width 72 height 11
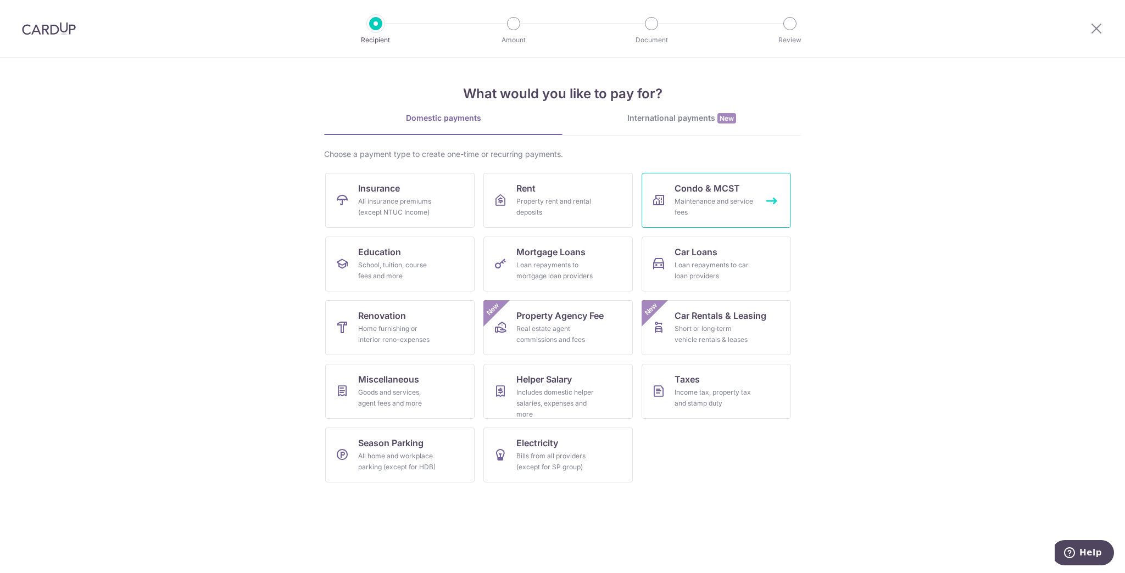
click at [706, 198] on div "Maintenance and service fees" at bounding box center [713, 207] width 79 height 22
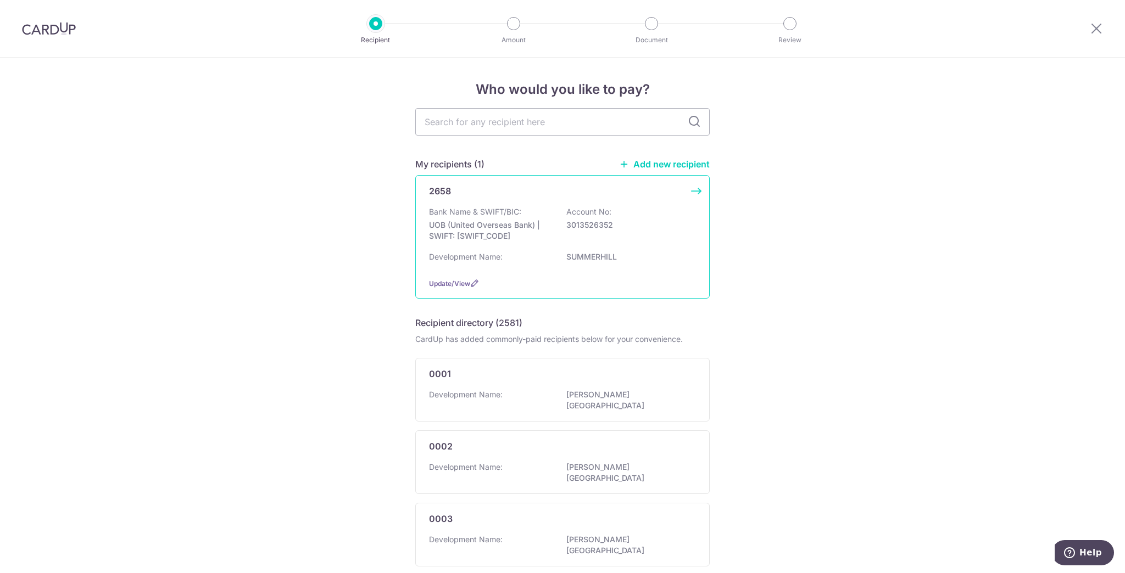
click at [696, 189] on div "2658 Bank Name & SWIFT/BIC: UOB (United Overseas Bank) | SWIFT: UOVBSGSGXXX Acc…" at bounding box center [562, 237] width 294 height 124
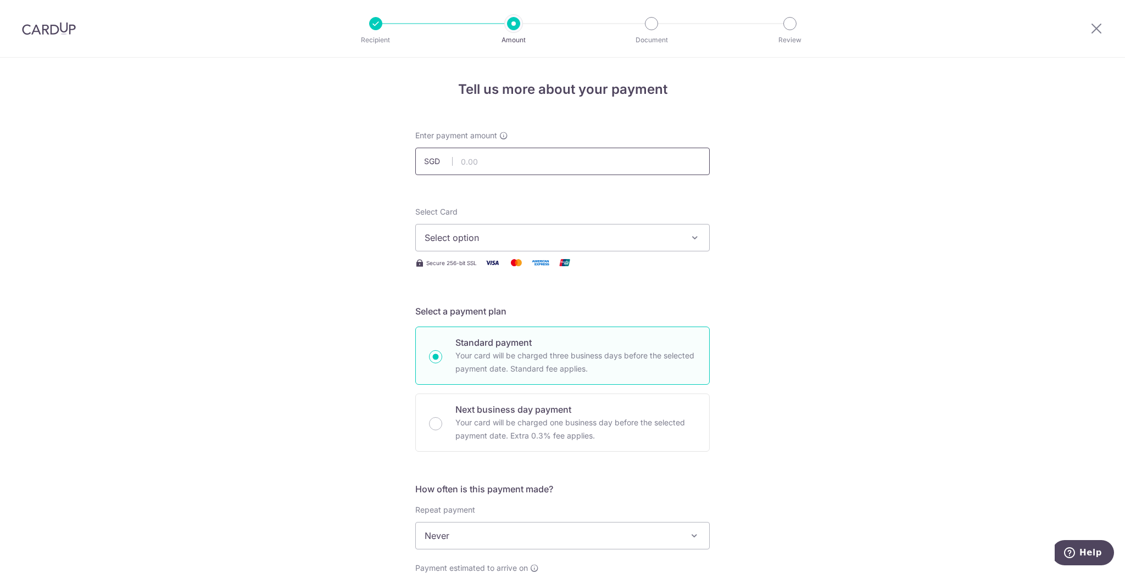
click at [536, 163] on input "text" at bounding box center [562, 161] width 294 height 27
type input "1,543.44"
click at [846, 228] on div "Tell us more about your payment Enter payment amount SGD 1,543.44 1543.44 Selec…" at bounding box center [562, 554] width 1125 height 993
click at [665, 242] on span "Select option" at bounding box center [552, 237] width 256 height 13
click at [516, 314] on span "**** 0231" at bounding box center [562, 316] width 276 height 13
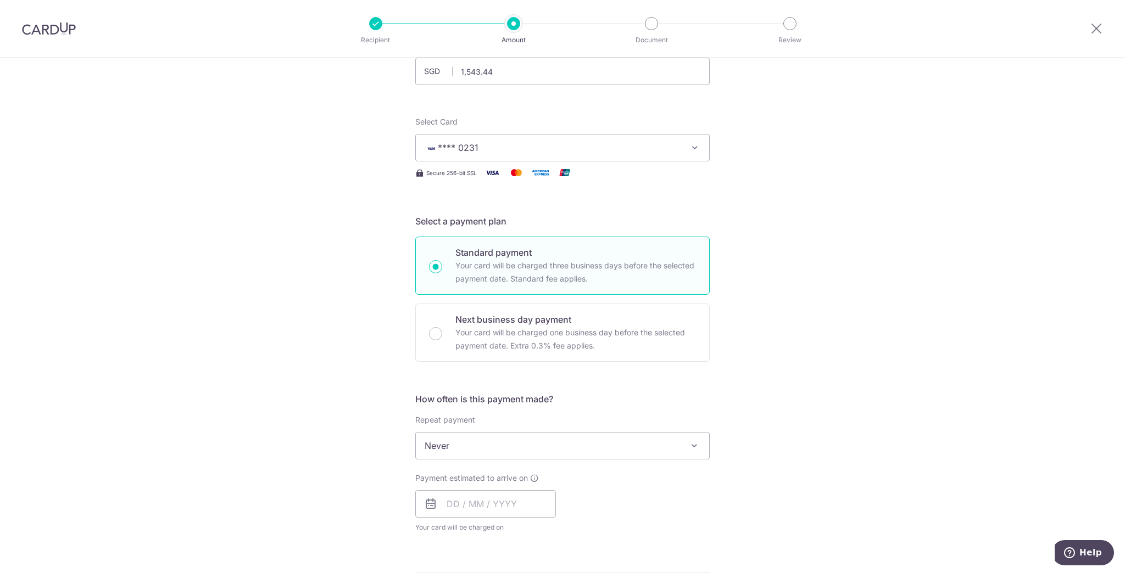
scroll to position [132, 0]
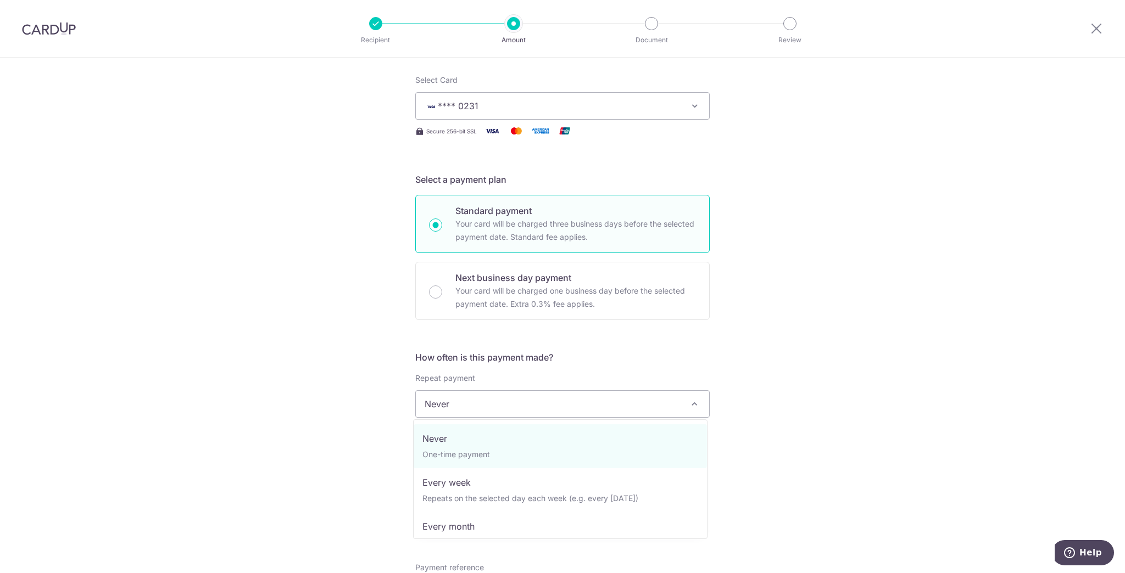
click at [690, 405] on span at bounding box center [693, 404] width 13 height 13
click at [784, 393] on div "Tell us more about your payment Enter payment amount SGD 1,543.44 1543.44 Selec…" at bounding box center [562, 422] width 1125 height 993
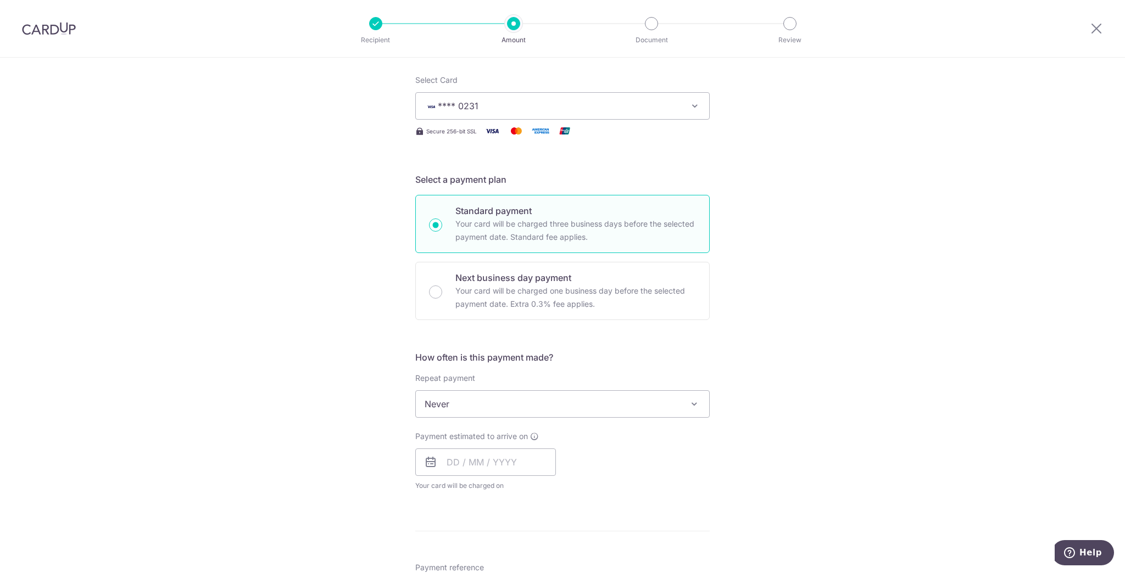
click at [491, 411] on span "Never" at bounding box center [562, 404] width 293 height 26
select select "4"
click at [474, 458] on input "text" at bounding box center [485, 462] width 141 height 27
drag, startPoint x: 673, startPoint y: 500, endPoint x: 667, endPoint y: 501, distance: 5.6
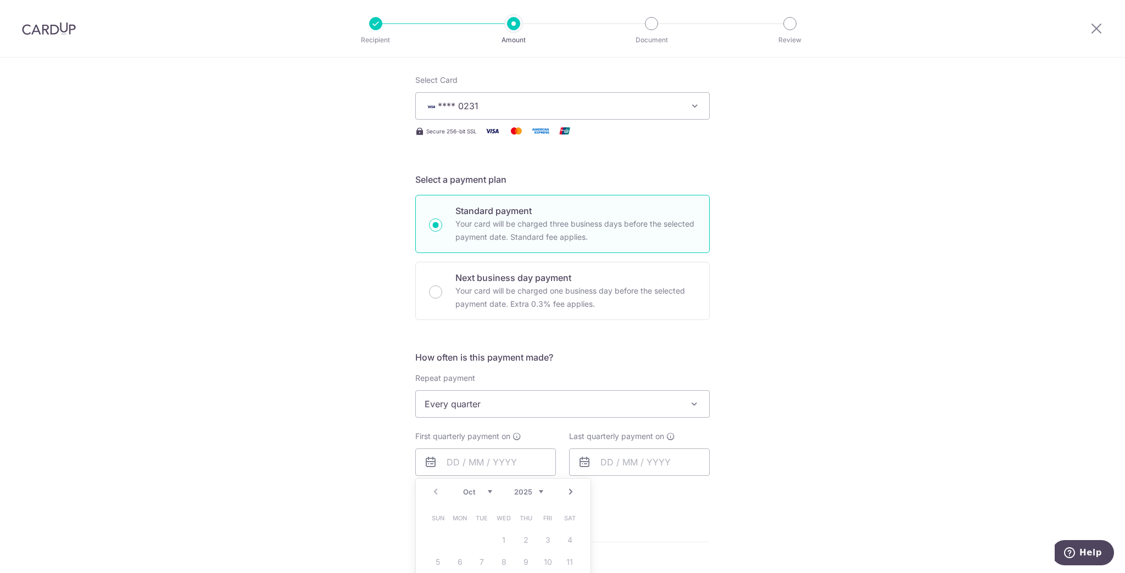
click at [673, 500] on div "Last quarterly payment on" at bounding box center [639, 466] width 154 height 71
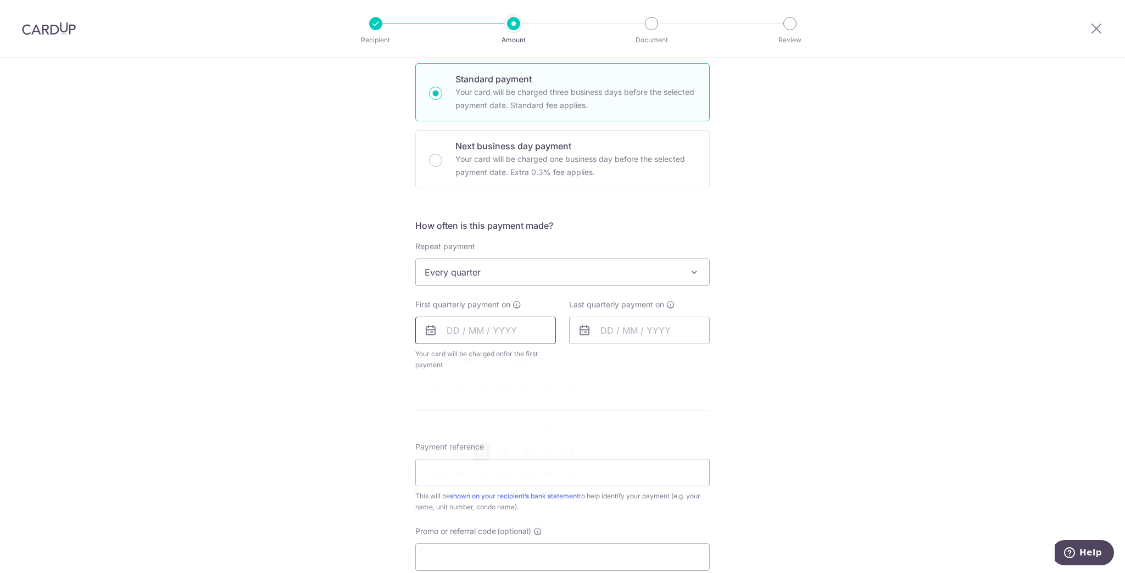
click at [500, 335] on input "text" at bounding box center [485, 330] width 141 height 27
click at [482, 451] on link "14" at bounding box center [482, 453] width 18 height 18
type input "14/10/2025"
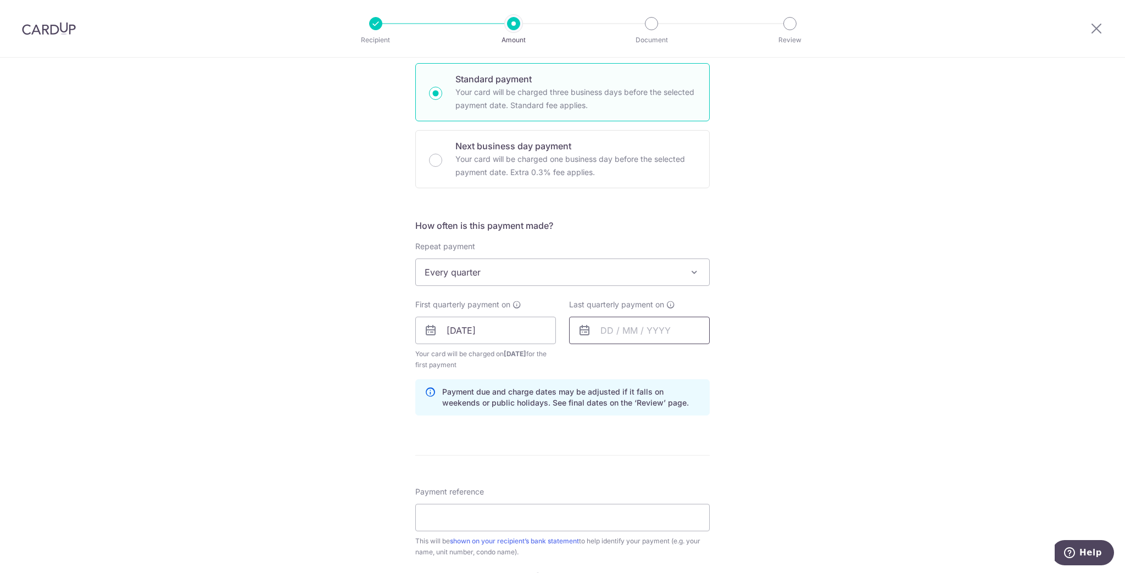
click at [625, 334] on input "text" at bounding box center [639, 330] width 141 height 27
click at [691, 357] on select "2025 2026 2027 2028 2029 2030 2031 2032 2033 2034 2035" at bounding box center [682, 360] width 29 height 9
click at [680, 409] on link "1" at bounding box center [679, 409] width 18 height 18
type input "[DATE]"
click at [803, 402] on div "Tell us more about your payment Enter payment amount SGD 1,543.44 1543.44 Selec…" at bounding box center [562, 318] width 1125 height 1049
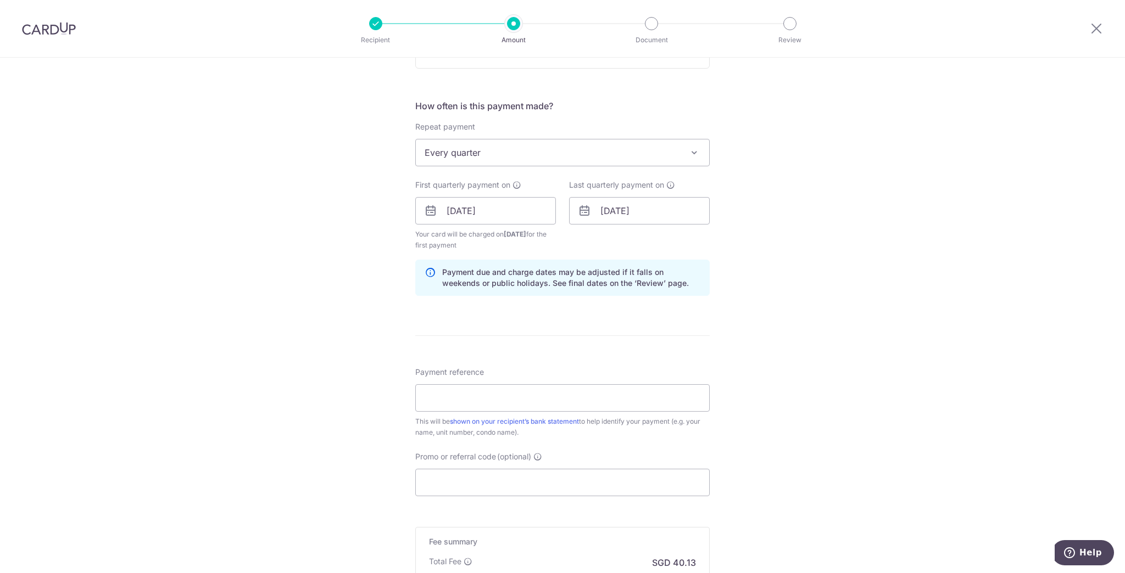
scroll to position [395, 0]
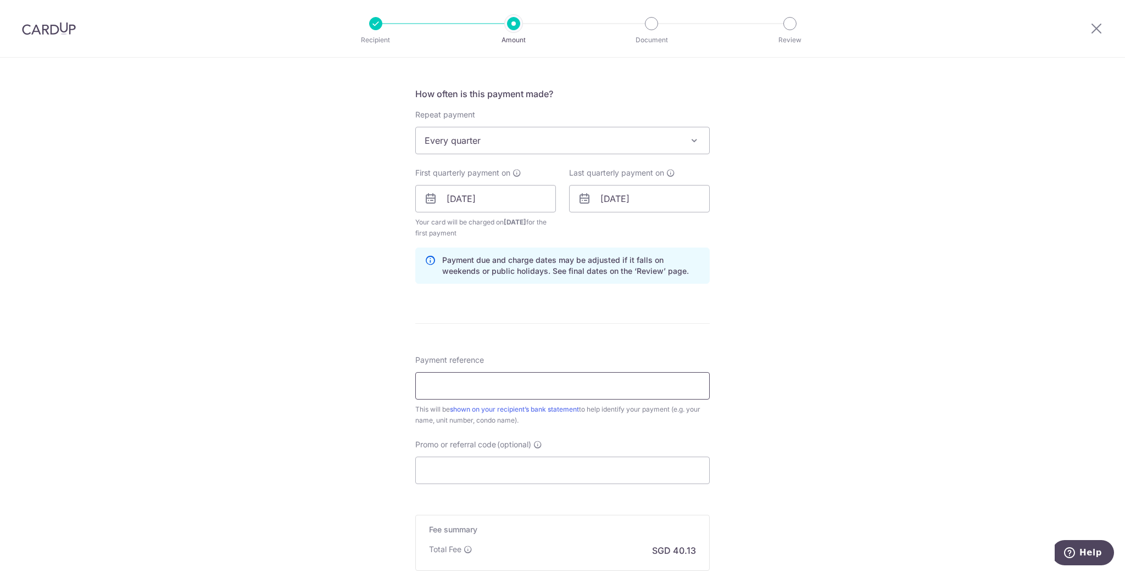
click at [527, 386] on input "Payment reference" at bounding box center [562, 385] width 294 height 27
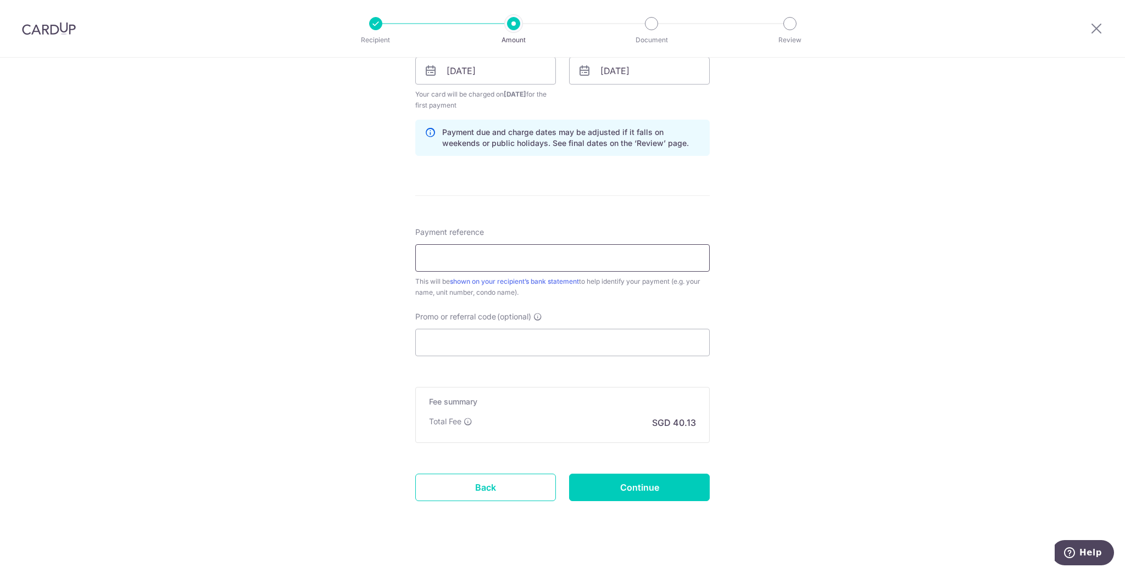
scroll to position [532, 0]
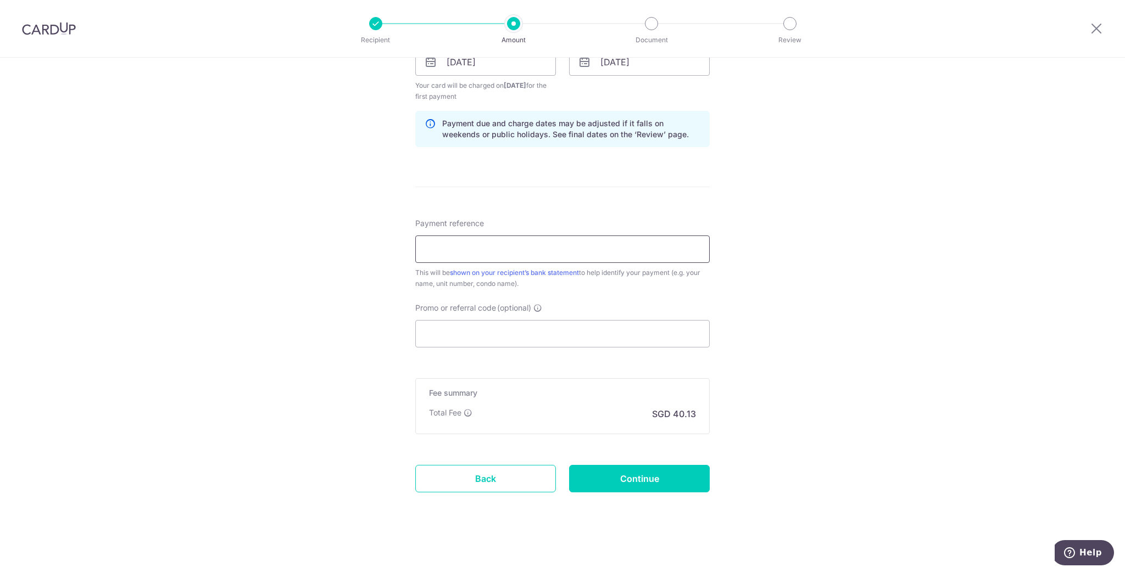
click at [505, 247] on input "Payment reference" at bounding box center [562, 249] width 294 height 27
paste input "Unit 10-16"
click at [439, 246] on input "Unit 10-16" at bounding box center [562, 249] width 294 height 27
click at [451, 244] on input "Unit 52# 10-16" at bounding box center [562, 249] width 294 height 27
click at [465, 246] on input "Unit 52 # 10-16" at bounding box center [562, 249] width 294 height 27
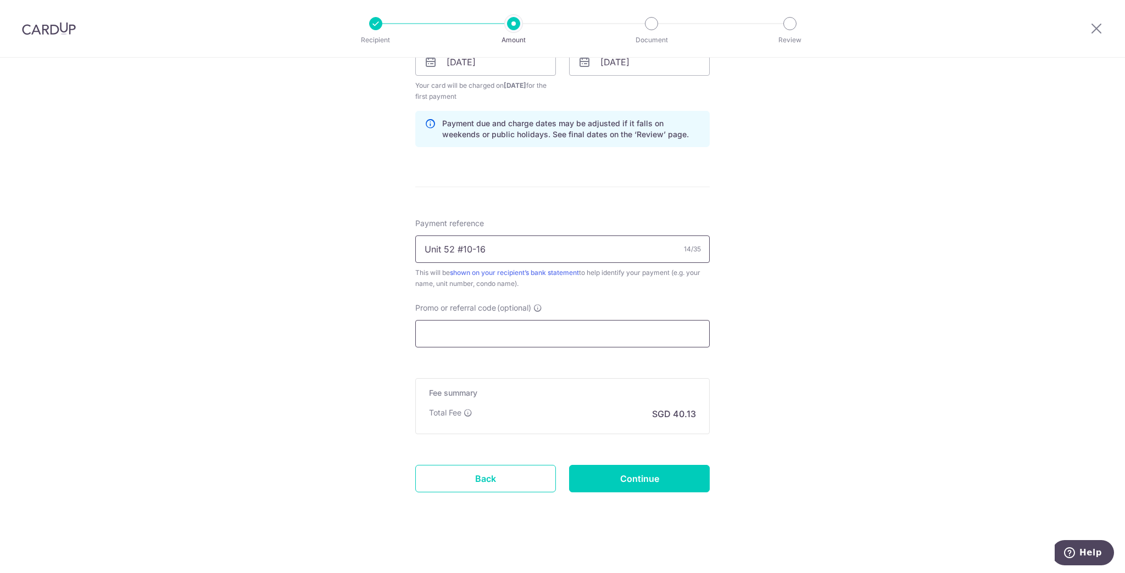
type input "Unit 52 #10-16"
click at [507, 322] on input "Promo or referral code (optional)" at bounding box center [562, 333] width 294 height 27
paste input "OFF225"
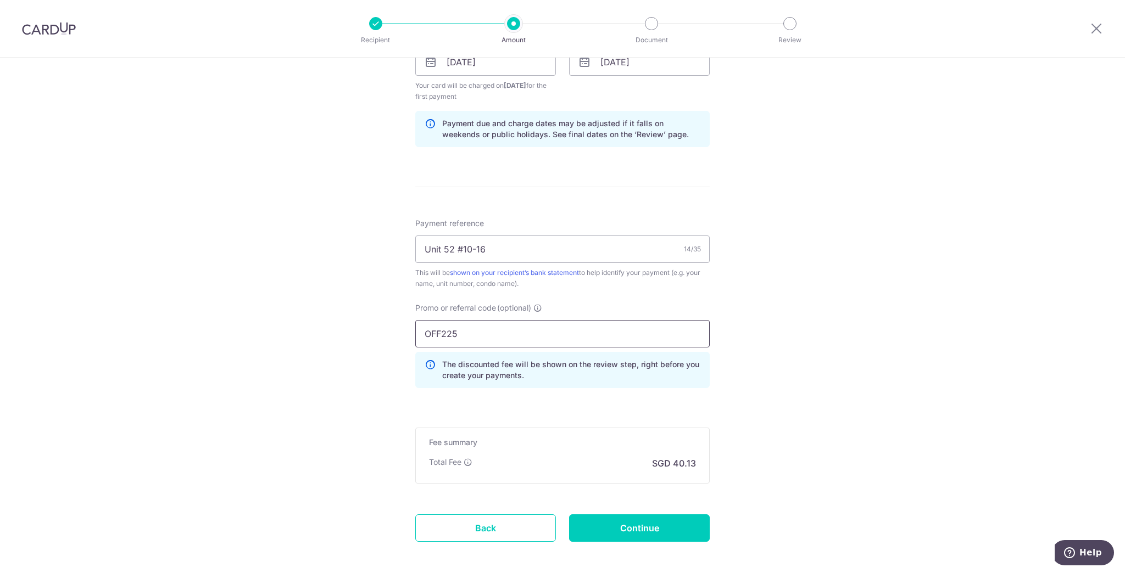
type input "OFF225"
click at [910, 353] on div "Tell us more about your payment Enter payment amount SGD 1,543.44 1543.44 Selec…" at bounding box center [562, 75] width 1125 height 1099
click at [747, 468] on div "Tell us more about your payment Enter payment amount SGD 1,543.44 1543.44 Selec…" at bounding box center [562, 75] width 1125 height 1099
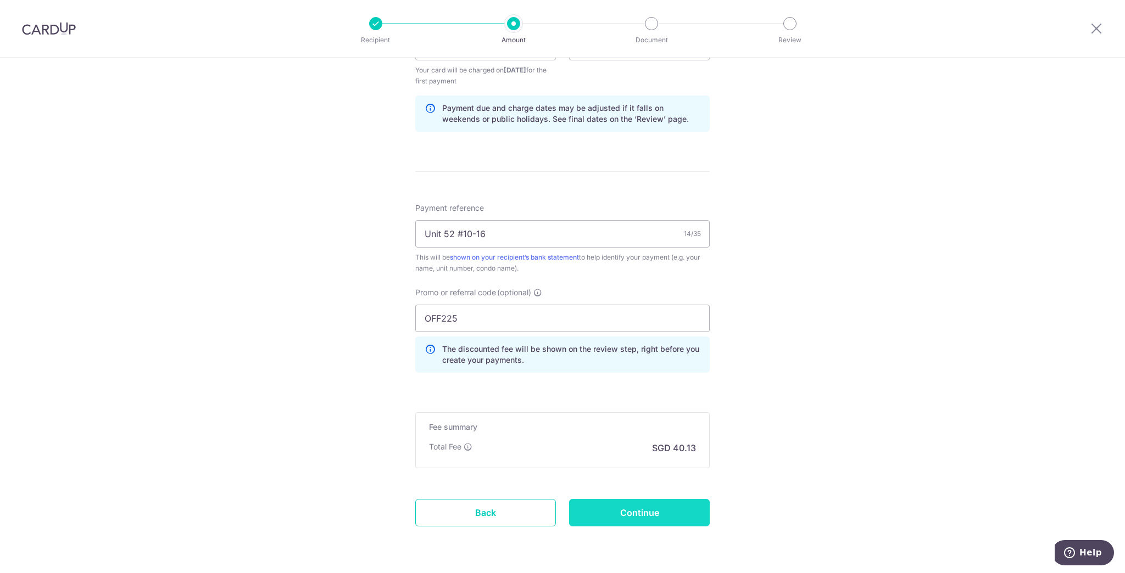
scroll to position [576, 0]
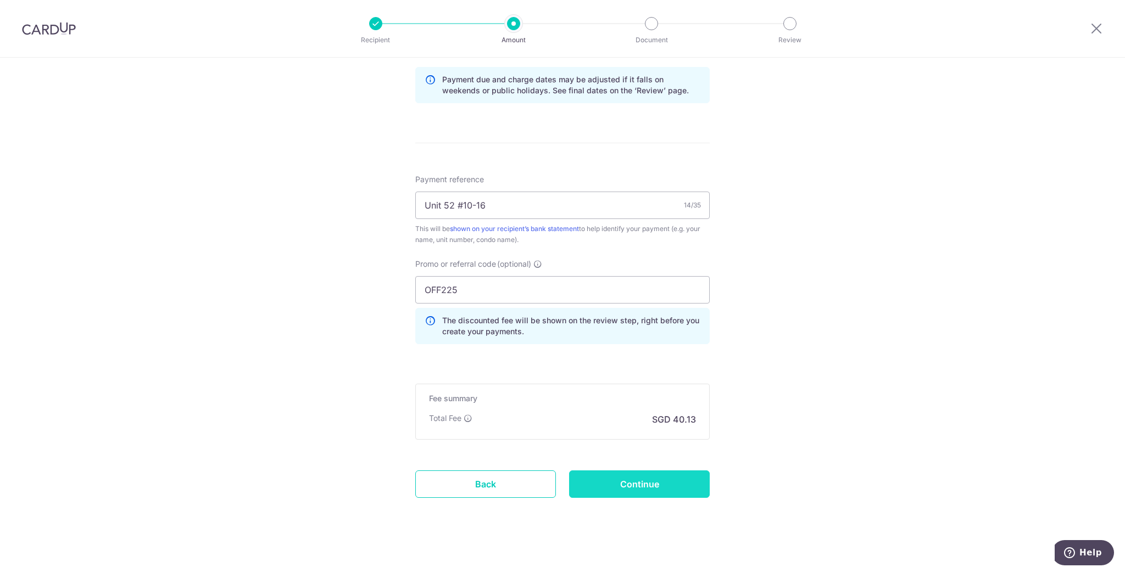
click at [648, 491] on input "Continue" at bounding box center [639, 484] width 141 height 27
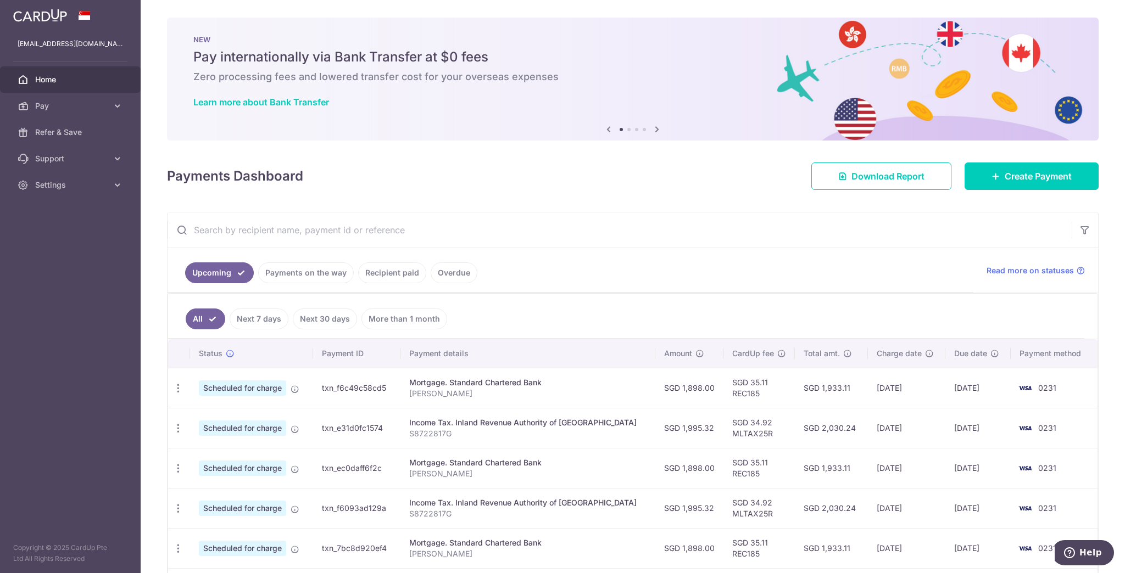
click at [389, 273] on link "Recipient paid" at bounding box center [392, 272] width 68 height 21
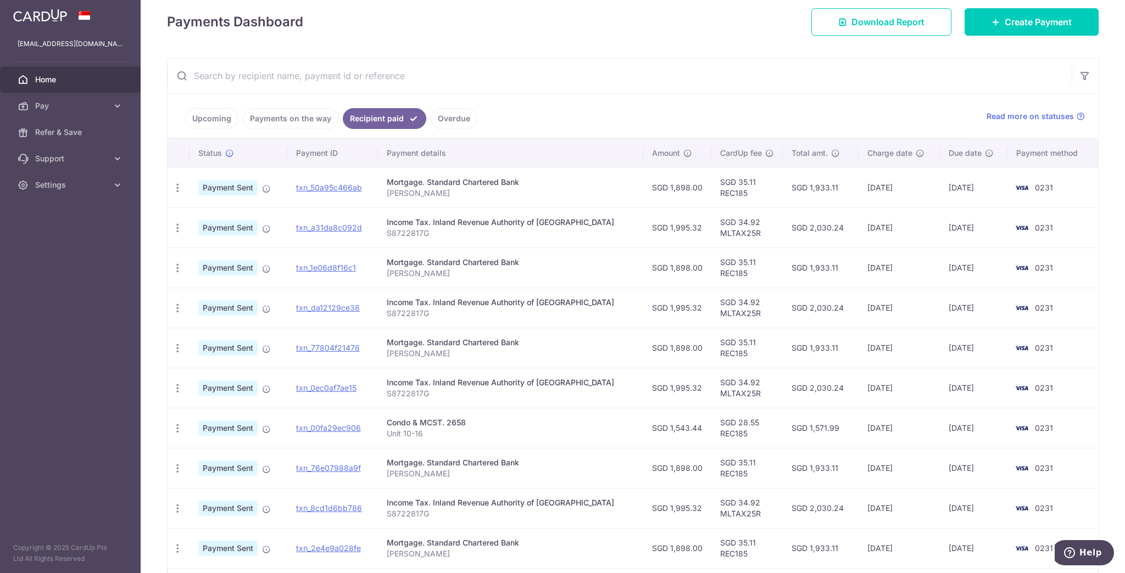
scroll to position [176, 0]
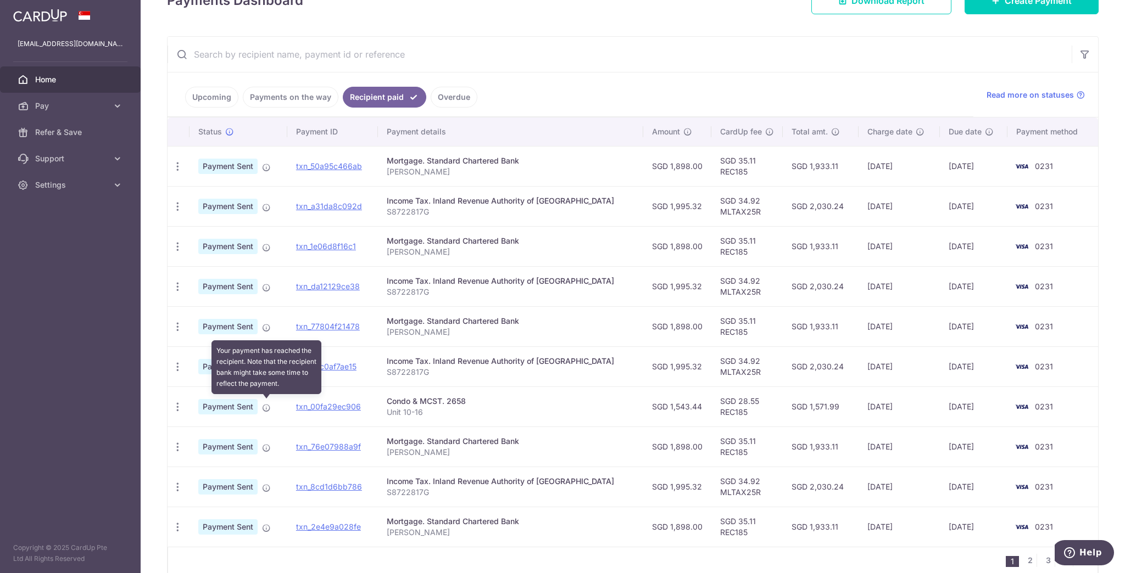
click at [263, 407] on icon at bounding box center [266, 408] width 9 height 9
click at [178, 405] on icon "button" at bounding box center [178, 407] width 12 height 12
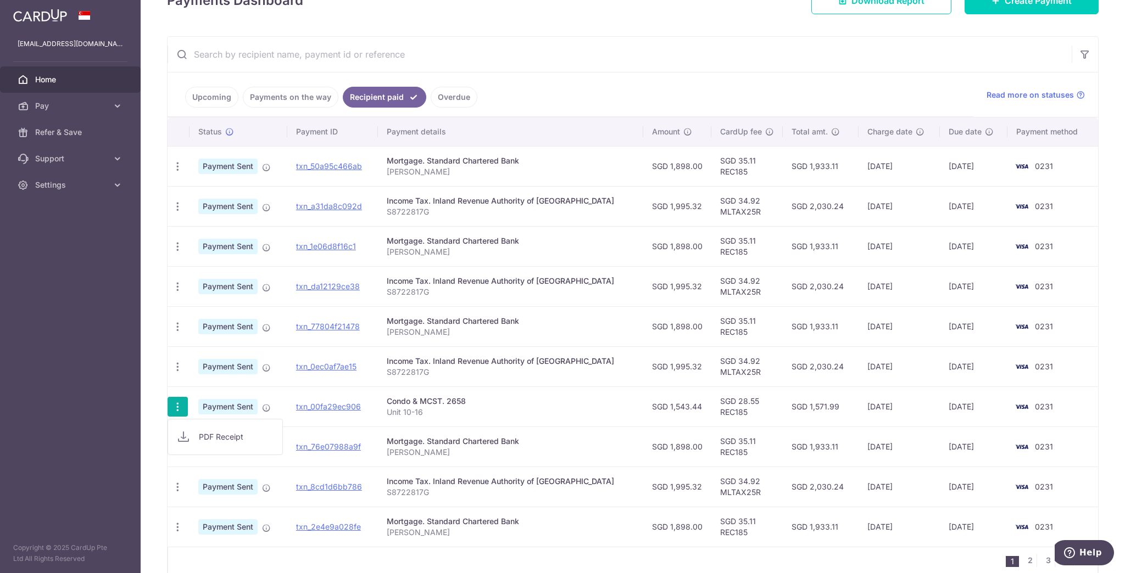
click at [226, 433] on span "PDF Receipt" at bounding box center [236, 437] width 75 height 11
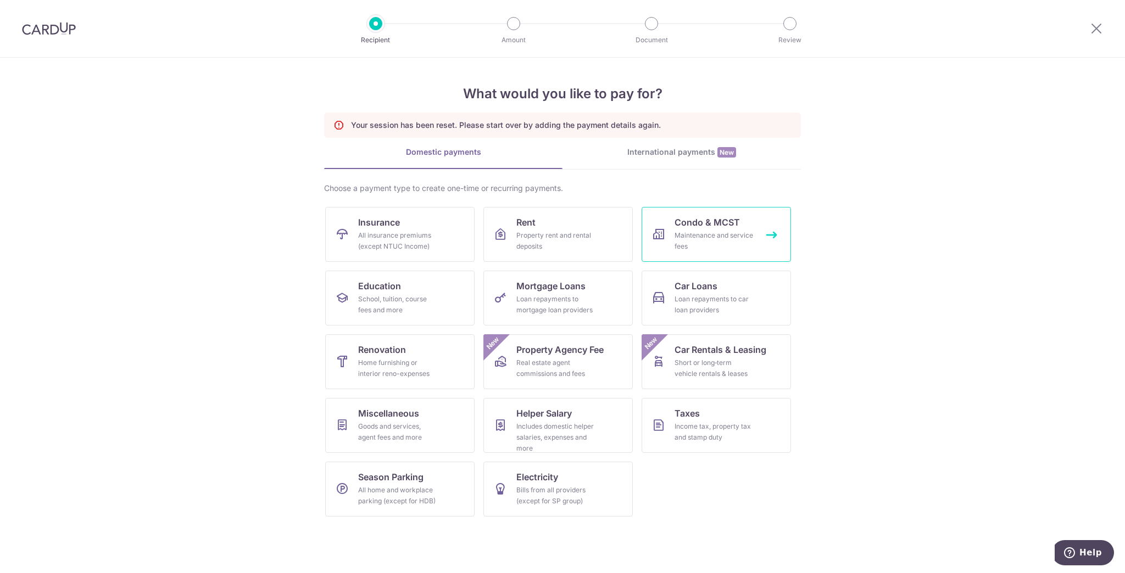
click at [727, 239] on div "Maintenance and service fees" at bounding box center [713, 241] width 79 height 22
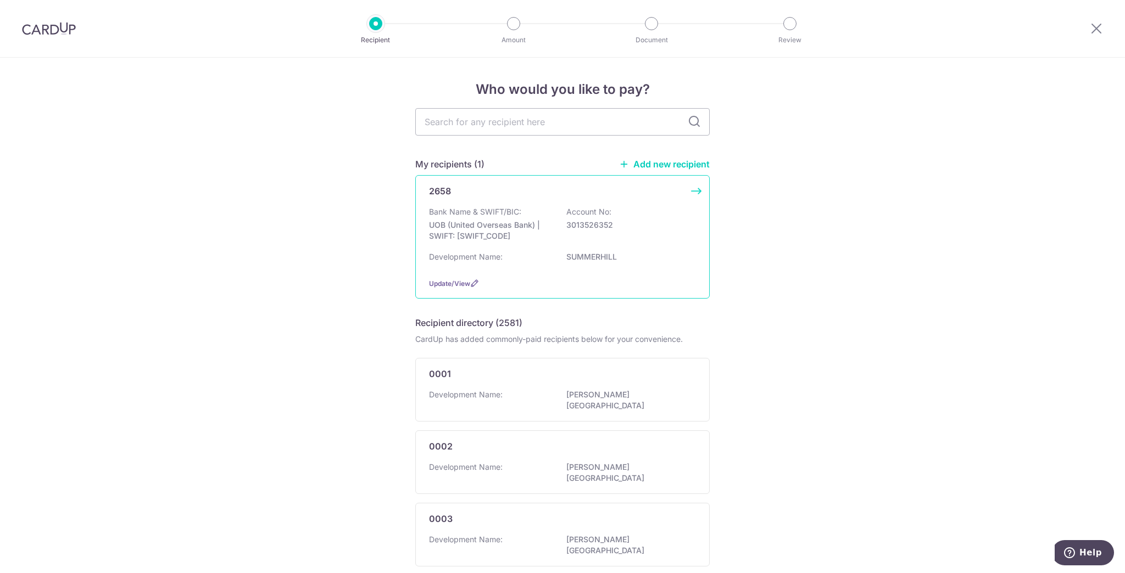
click at [685, 192] on div "2658" at bounding box center [562, 190] width 267 height 13
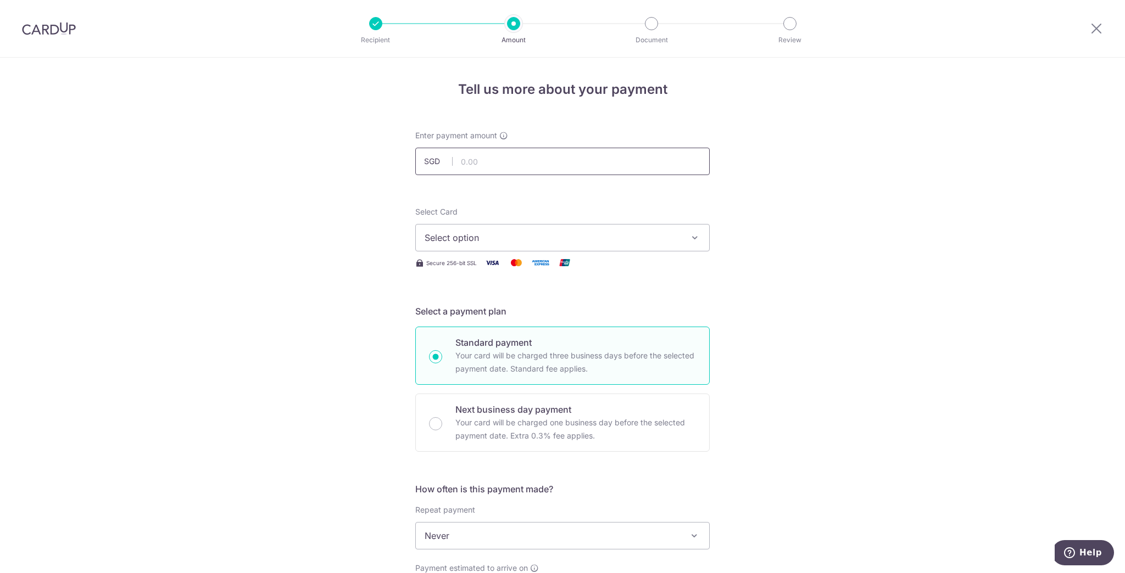
drag, startPoint x: 0, startPoint y: 0, endPoint x: 483, endPoint y: 163, distance: 509.8
click at [483, 163] on input "text" at bounding box center [562, 161] width 294 height 27
type input "1,543.44"
click at [490, 232] on span "Select option" at bounding box center [552, 237] width 256 height 13
click at [482, 311] on span "**** 0231" at bounding box center [471, 316] width 41 height 13
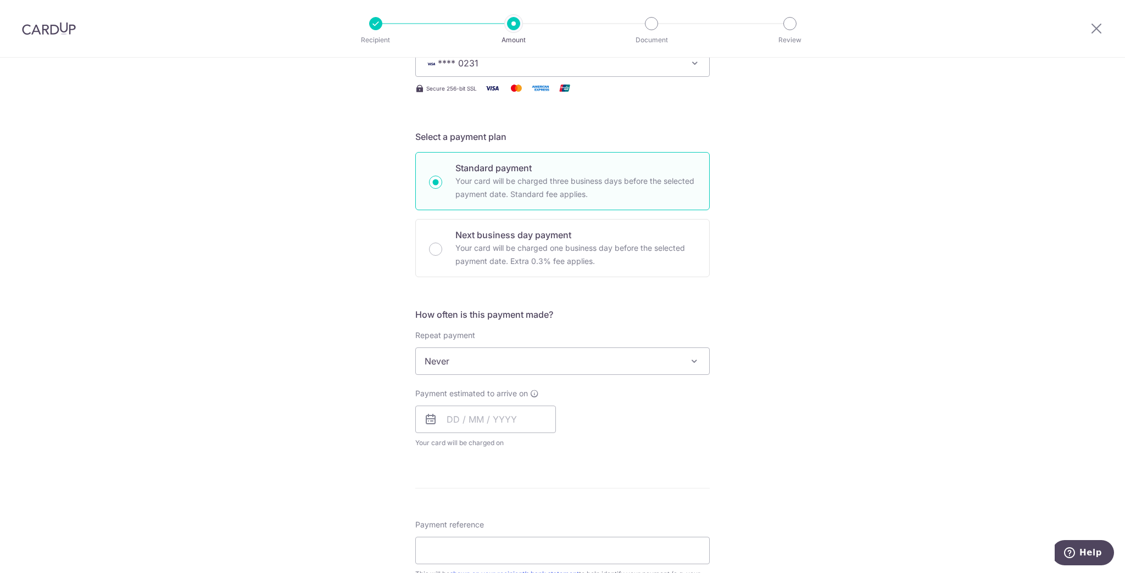
scroll to position [176, 0]
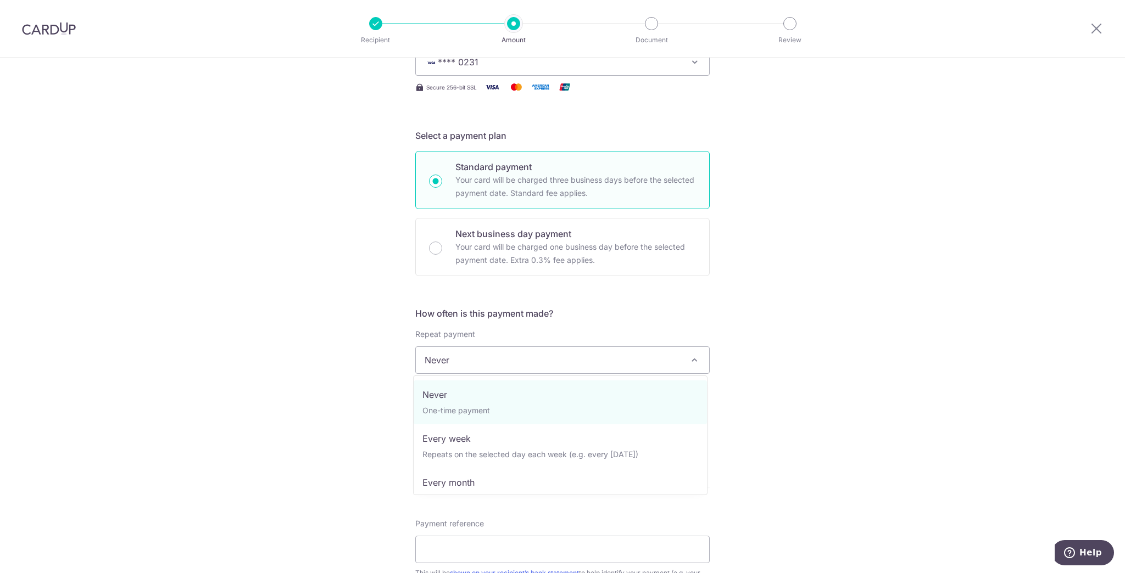
click at [607, 362] on span "Never" at bounding box center [562, 360] width 293 height 26
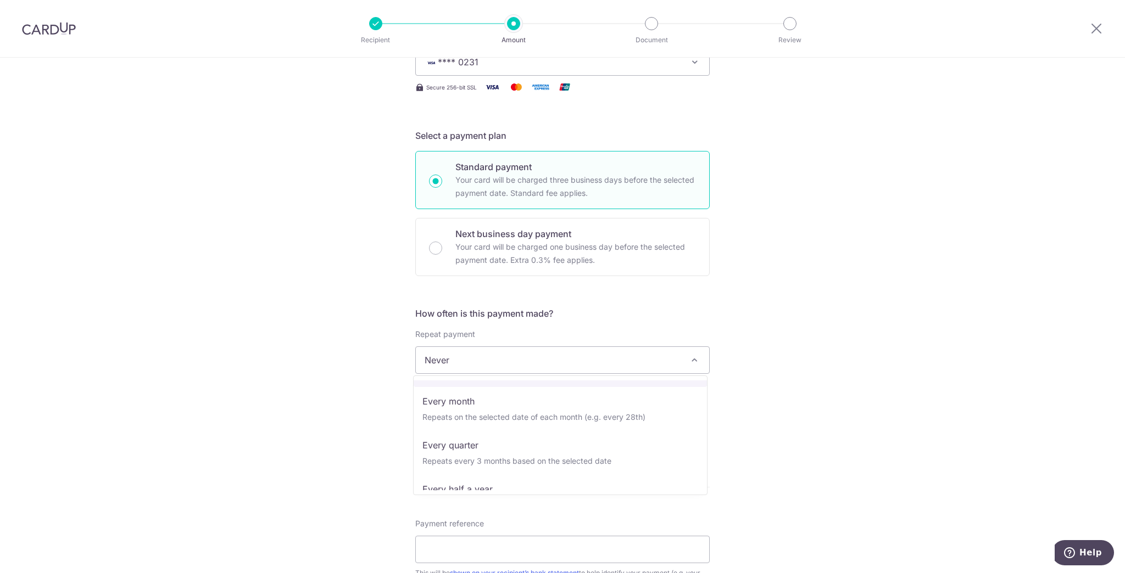
scroll to position [88, 0]
select select "4"
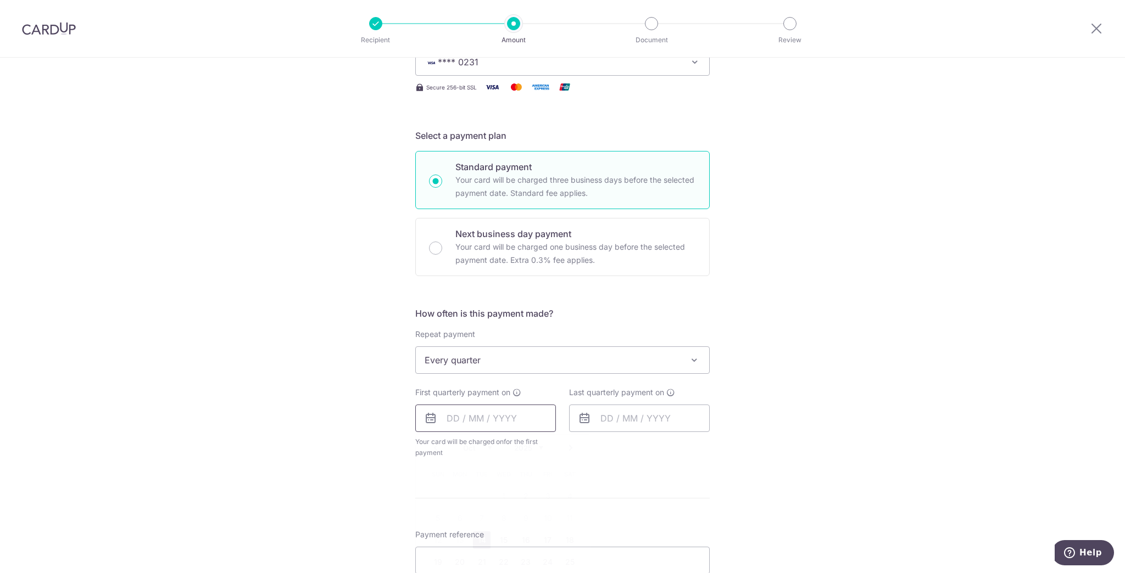
click at [485, 419] on input "text" at bounding box center [485, 418] width 141 height 27
click at [474, 538] on link "14" at bounding box center [482, 541] width 18 height 18
type input "[DATE]"
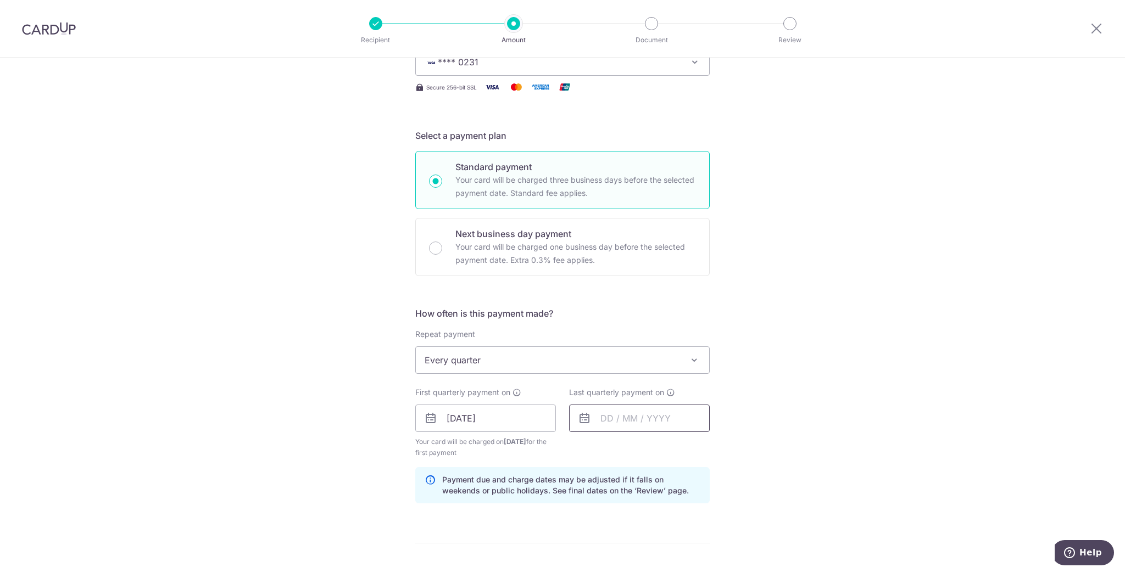
click at [605, 428] on input "text" at bounding box center [639, 418] width 141 height 27
click at [695, 447] on div "Prev Next Oct Nov Dec 2025 2026 2027 2028 2029 2030 2031 2032 2033 2034 2035" at bounding box center [656, 448] width 175 height 26
click at [693, 447] on select "2025 2026 2027 2028 2029 2030 2031 2032 2033 2034 2035" at bounding box center [682, 448] width 29 height 9
click at [679, 490] on link "1" at bounding box center [679, 497] width 18 height 18
type input "01/10/2026"
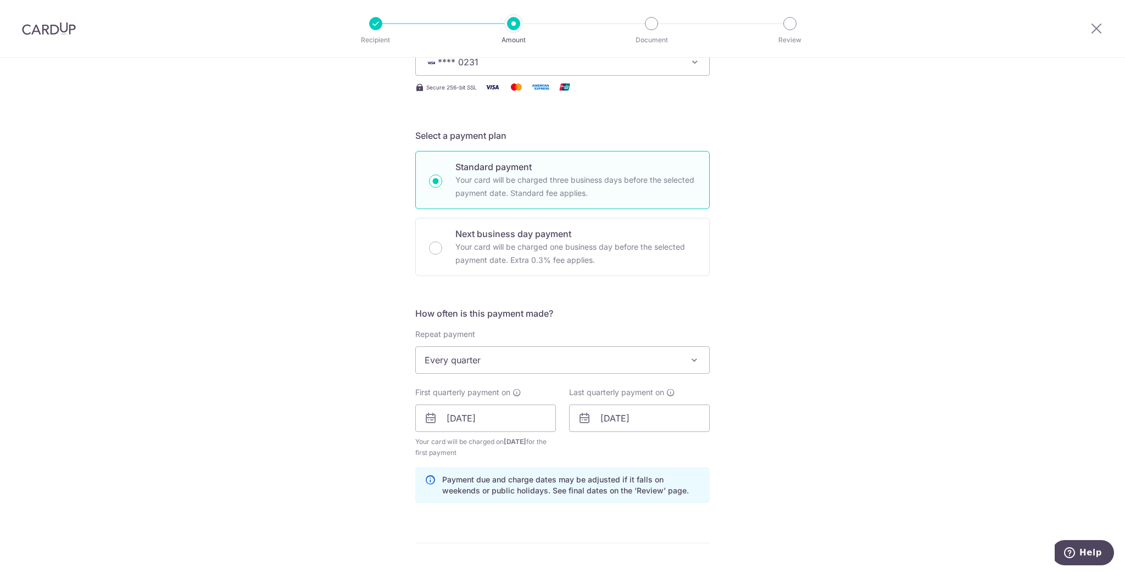
click at [773, 437] on div "Tell us more about your payment Enter payment amount SGD 1,543.44 1543.44 Selec…" at bounding box center [562, 406] width 1125 height 1049
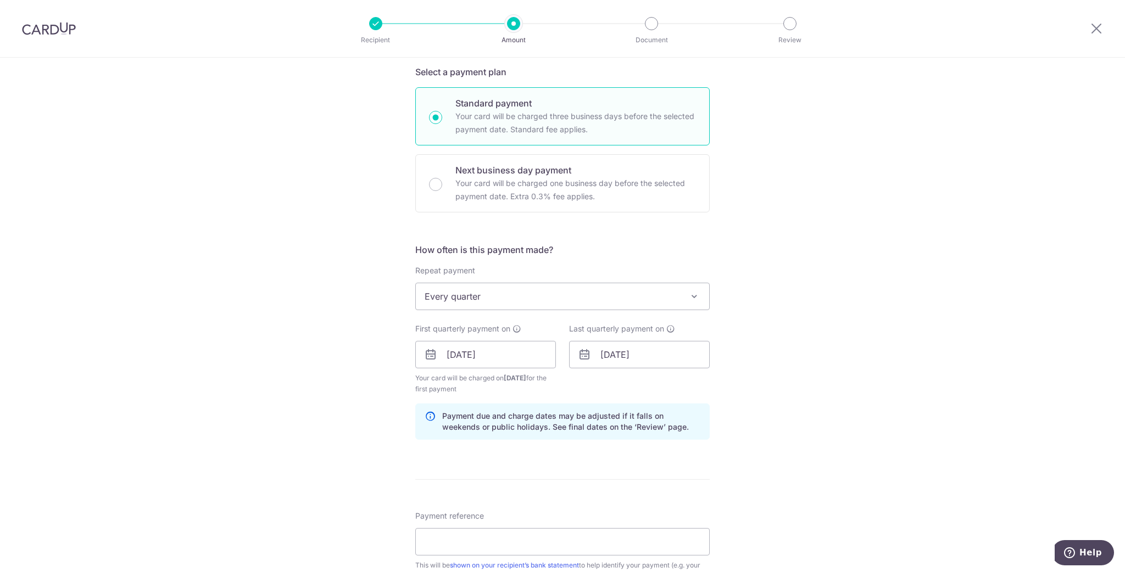
scroll to position [351, 0]
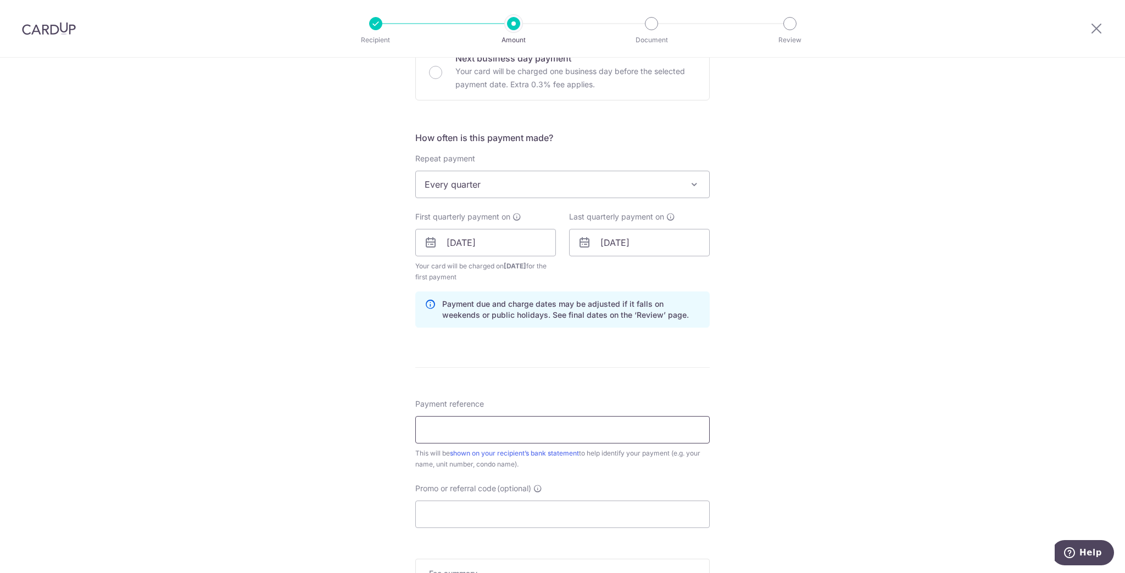
click at [496, 430] on input "Payment reference" at bounding box center [562, 429] width 294 height 27
type input "Unit 52 #10-16"
click at [499, 510] on input "Promo or referral code (optional)" at bounding box center [562, 514] width 294 height 27
paste input "OFF225"
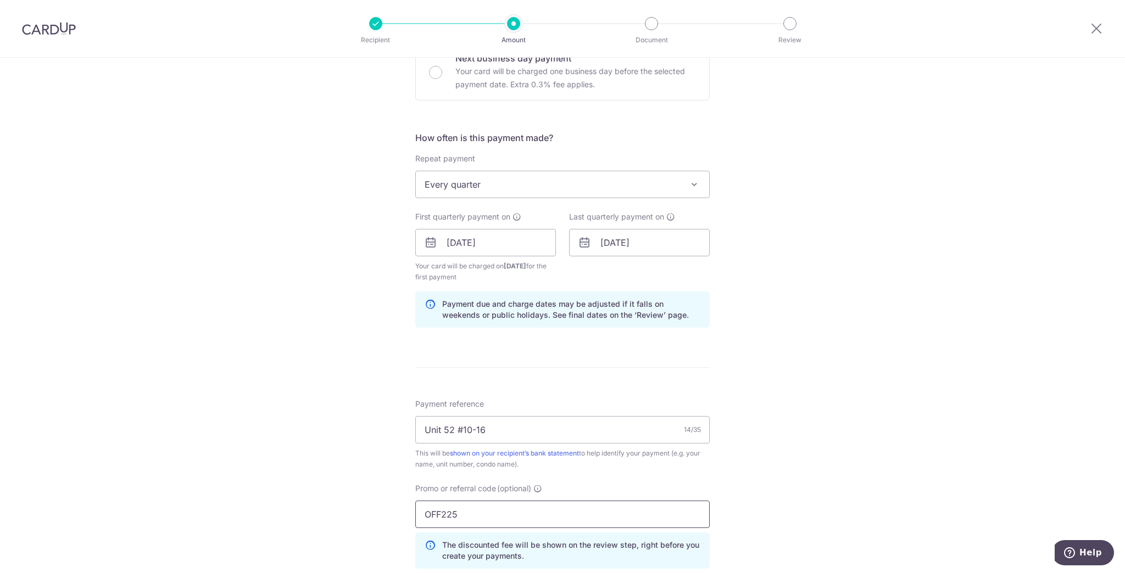
type input "OFF225"
click at [806, 461] on div "Tell us more about your payment Enter payment amount SGD 1,543.44 1543.44 Selec…" at bounding box center [562, 255] width 1125 height 1099
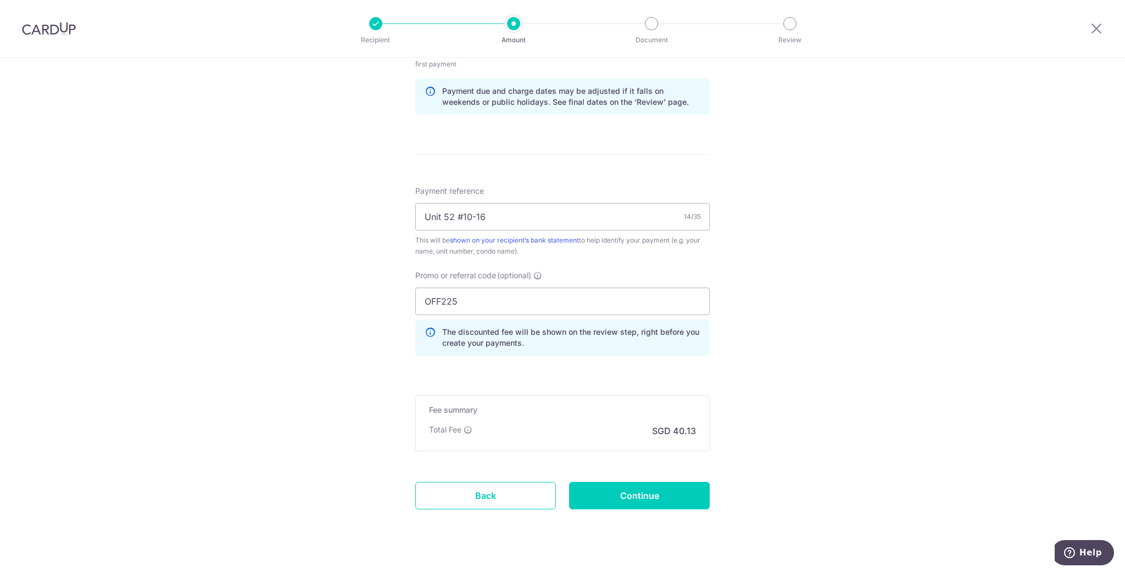
scroll to position [581, 0]
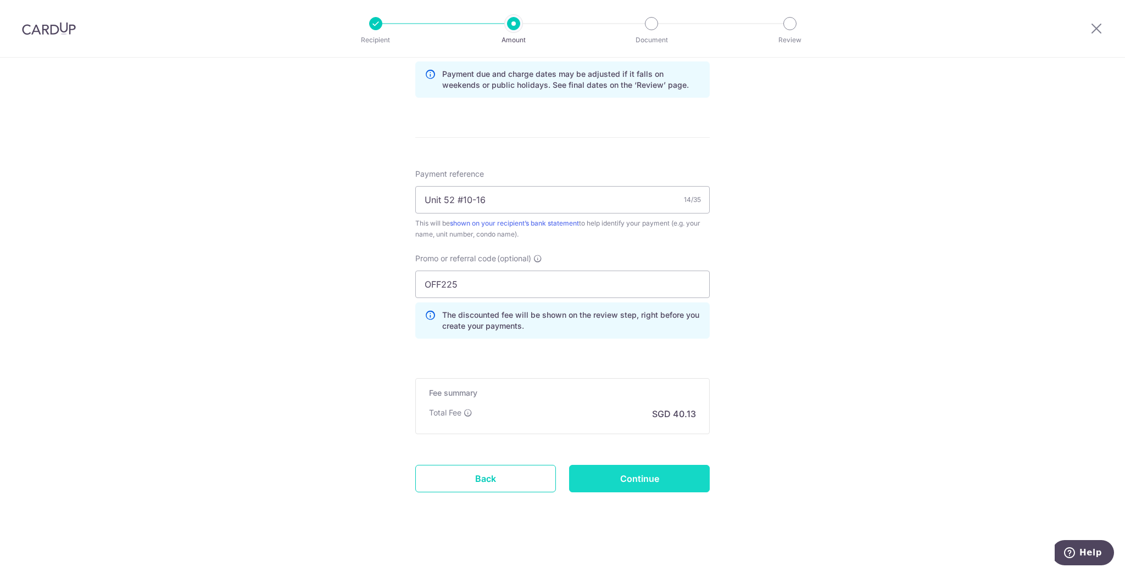
click at [692, 476] on input "Continue" at bounding box center [639, 478] width 141 height 27
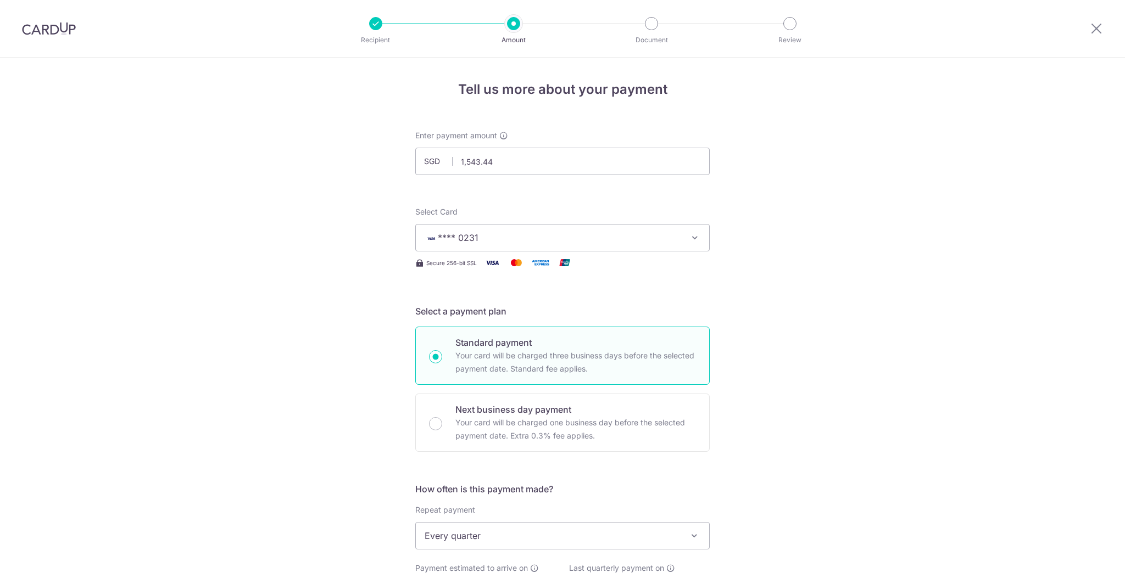
scroll to position [541, 0]
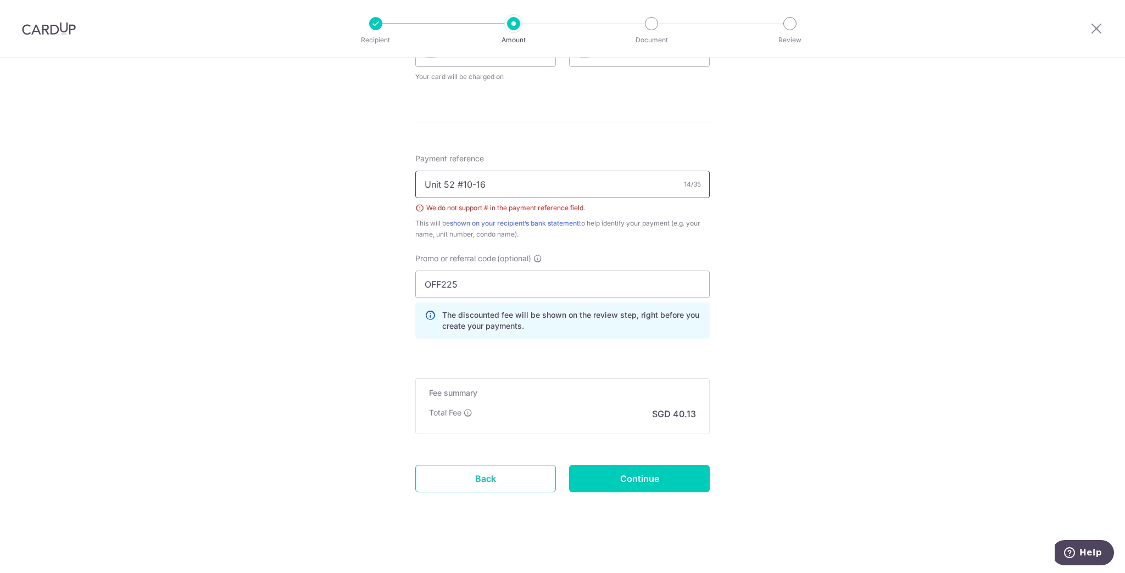
click at [459, 184] on input "Unit 52 #10-16" at bounding box center [562, 184] width 294 height 27
type input "Unit 52, 10-16"
click at [816, 258] on div "Tell us more about your payment Enter payment amount SGD 1,543.44 1543.44 Selec…" at bounding box center [562, 46] width 1125 height 1058
click at [687, 474] on input "Continue" at bounding box center [639, 478] width 141 height 27
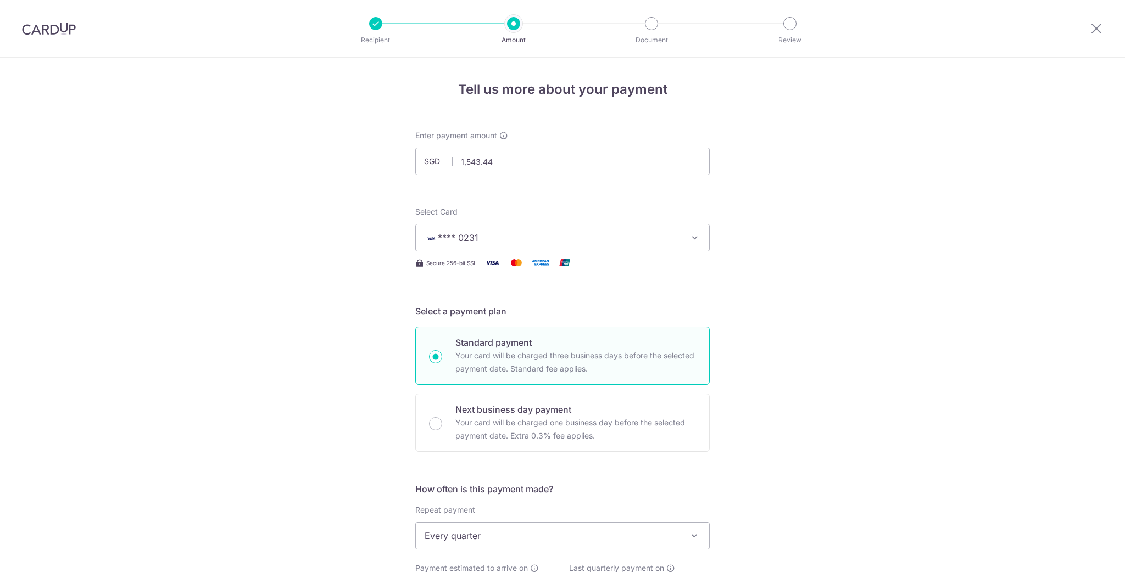
scroll to position [541, 0]
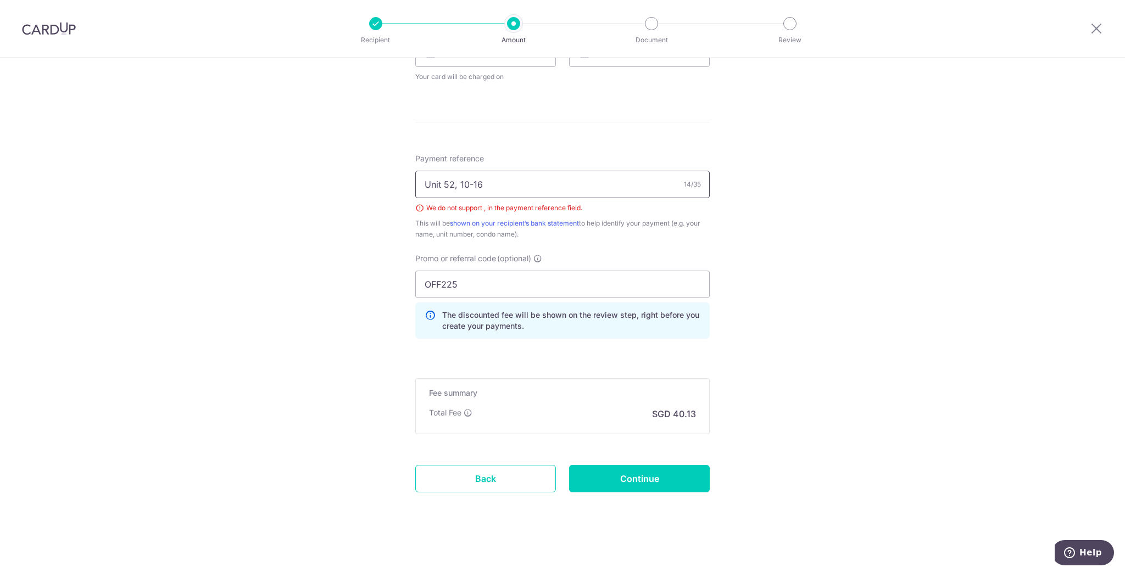
click at [454, 183] on input "Unit 52, 10-16" at bounding box center [562, 184] width 294 height 27
click at [452, 182] on input "Unit 52 10-16" at bounding box center [562, 184] width 294 height 27
type input "Unit 52 10-16"
click at [667, 471] on input "Continue" at bounding box center [639, 478] width 141 height 27
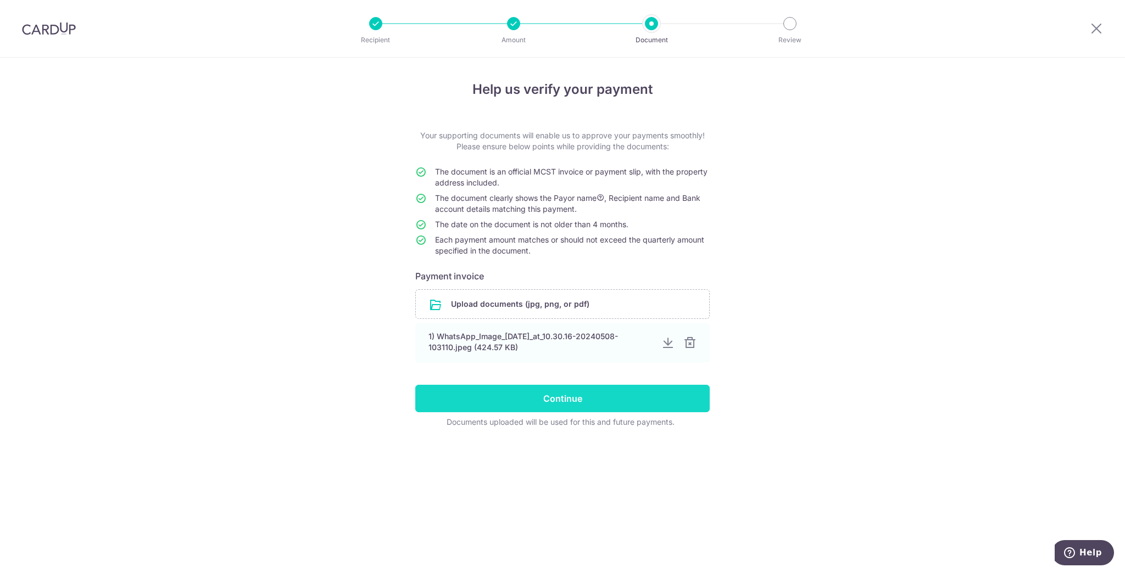
click at [541, 395] on input "Continue" at bounding box center [562, 398] width 294 height 27
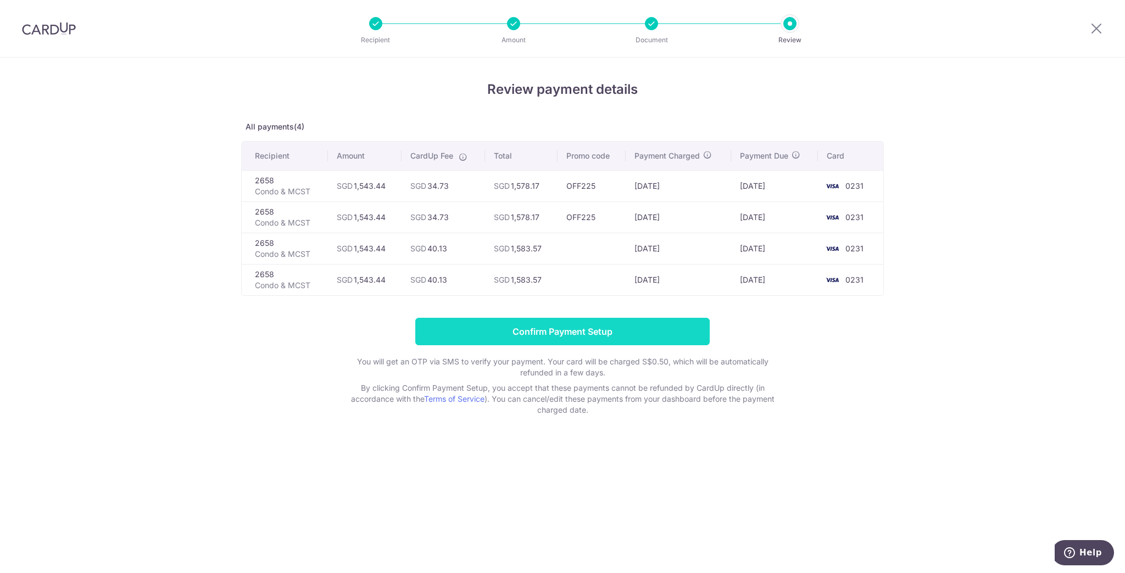
click at [573, 327] on input "Confirm Payment Setup" at bounding box center [562, 331] width 294 height 27
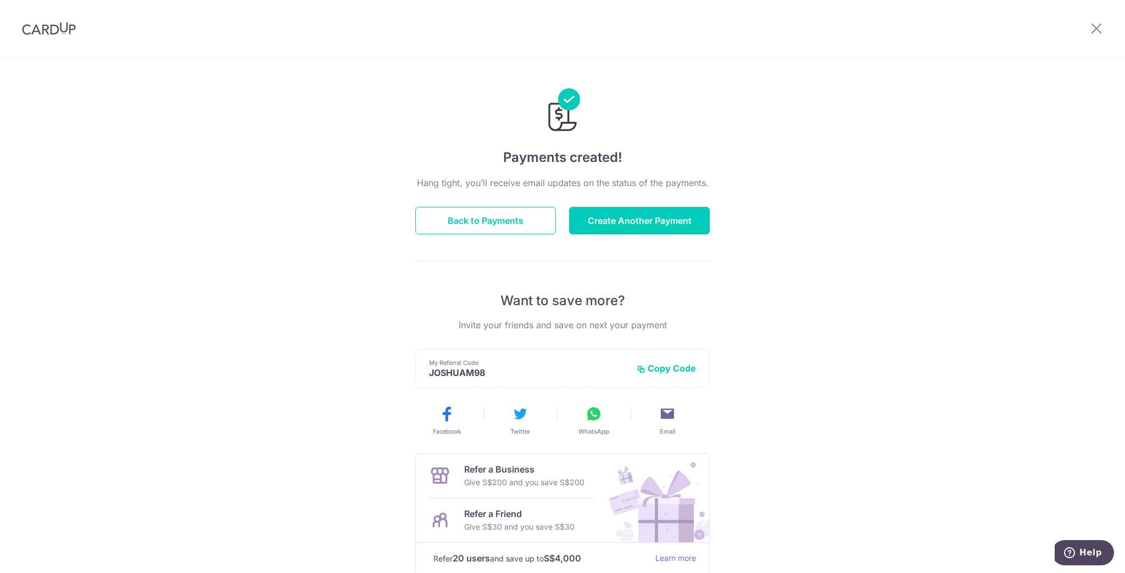
click at [39, 28] on img at bounding box center [49, 28] width 54 height 13
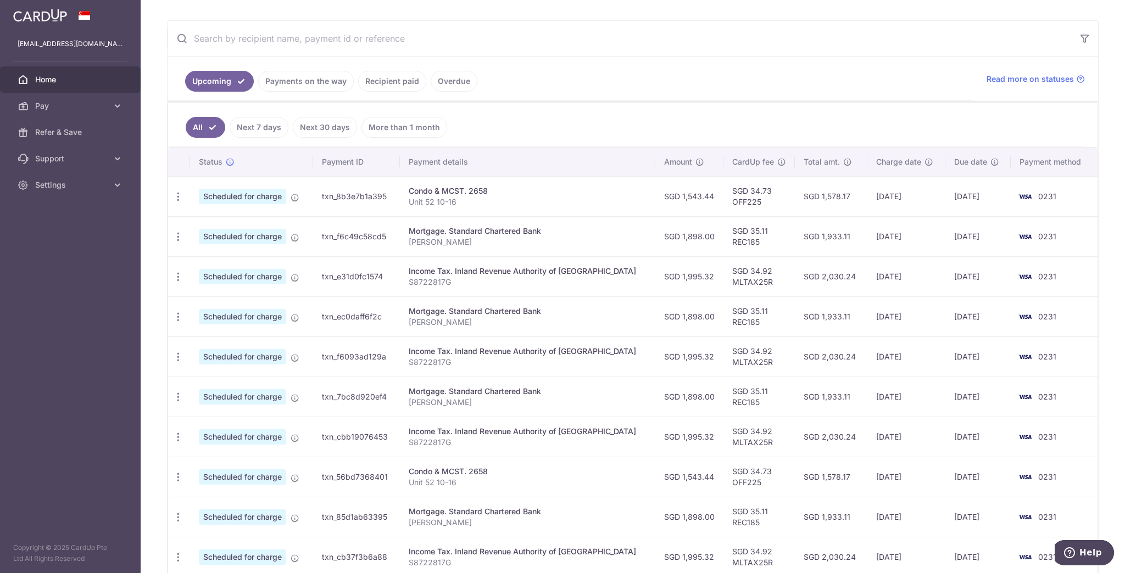
scroll to position [171, 0]
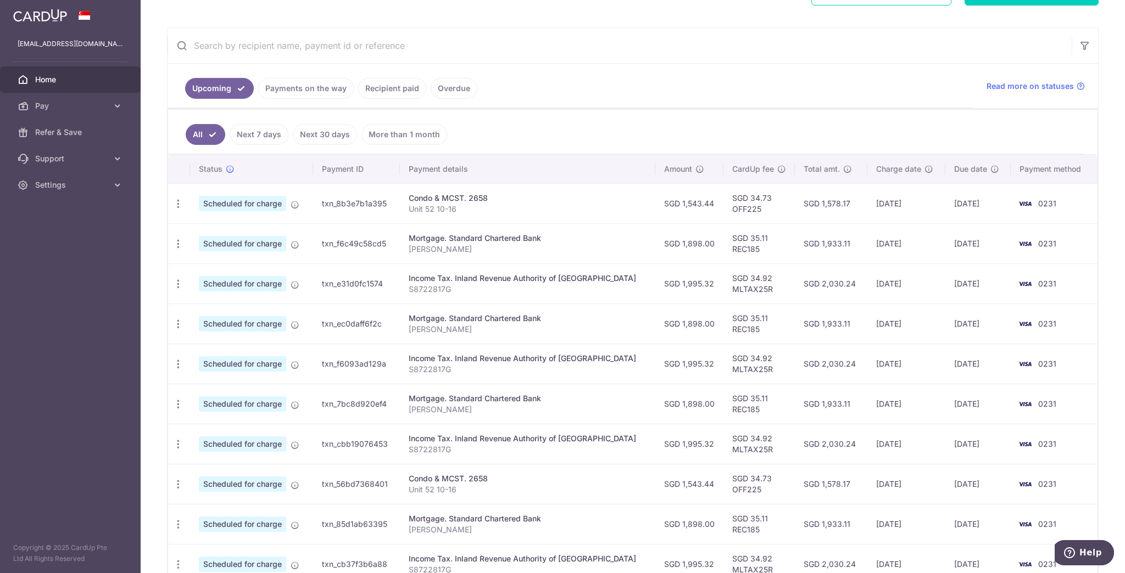
click at [398, 85] on link "Recipient paid" at bounding box center [392, 88] width 68 height 21
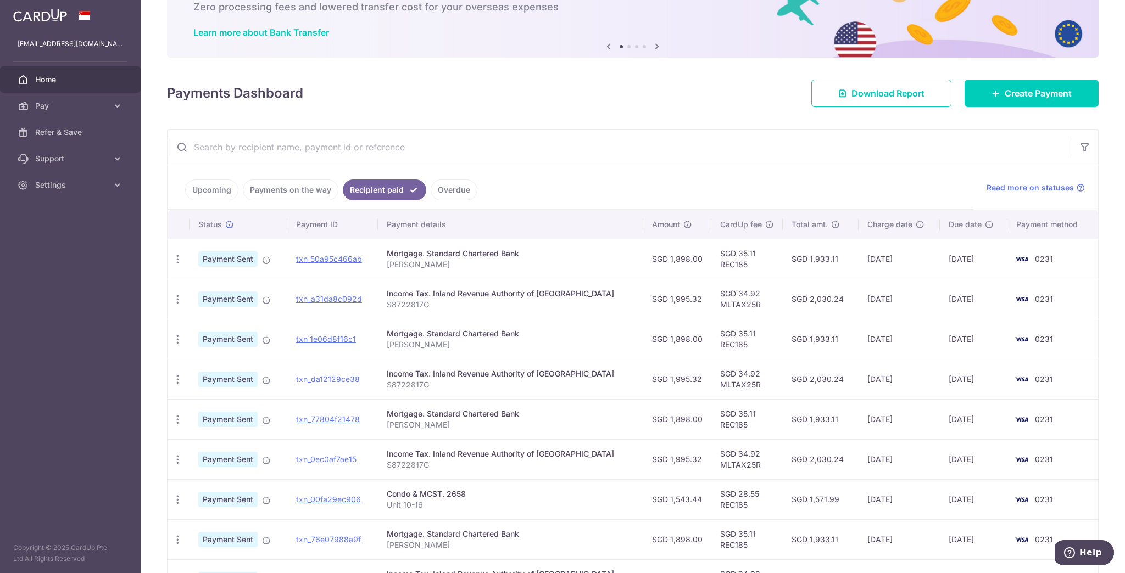
scroll to position [88, 0]
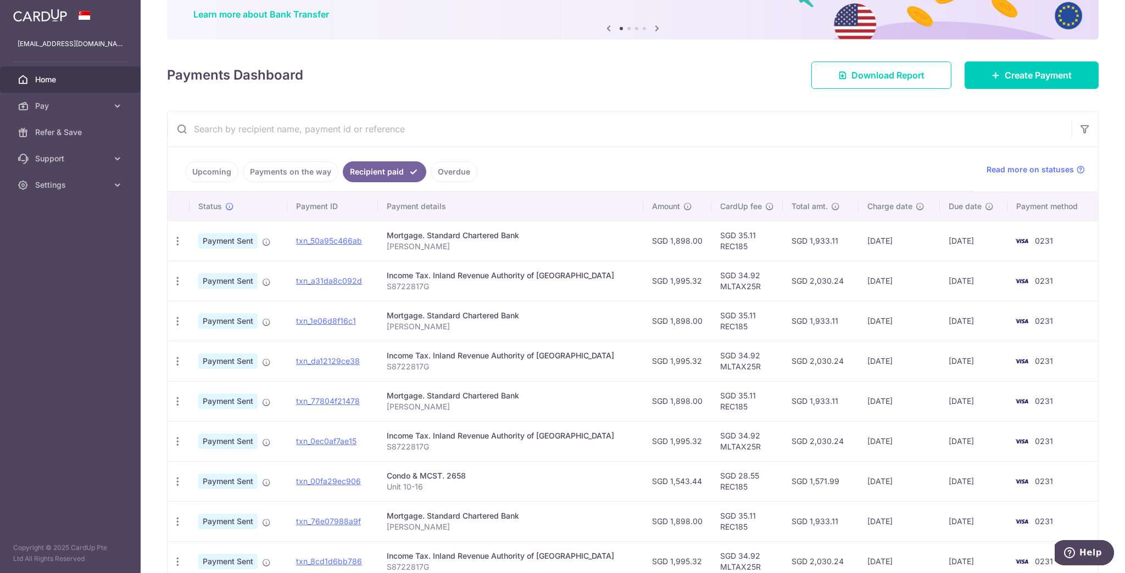
click at [696, 134] on input "text" at bounding box center [619, 128] width 904 height 35
